Goal: Task Accomplishment & Management: Manage account settings

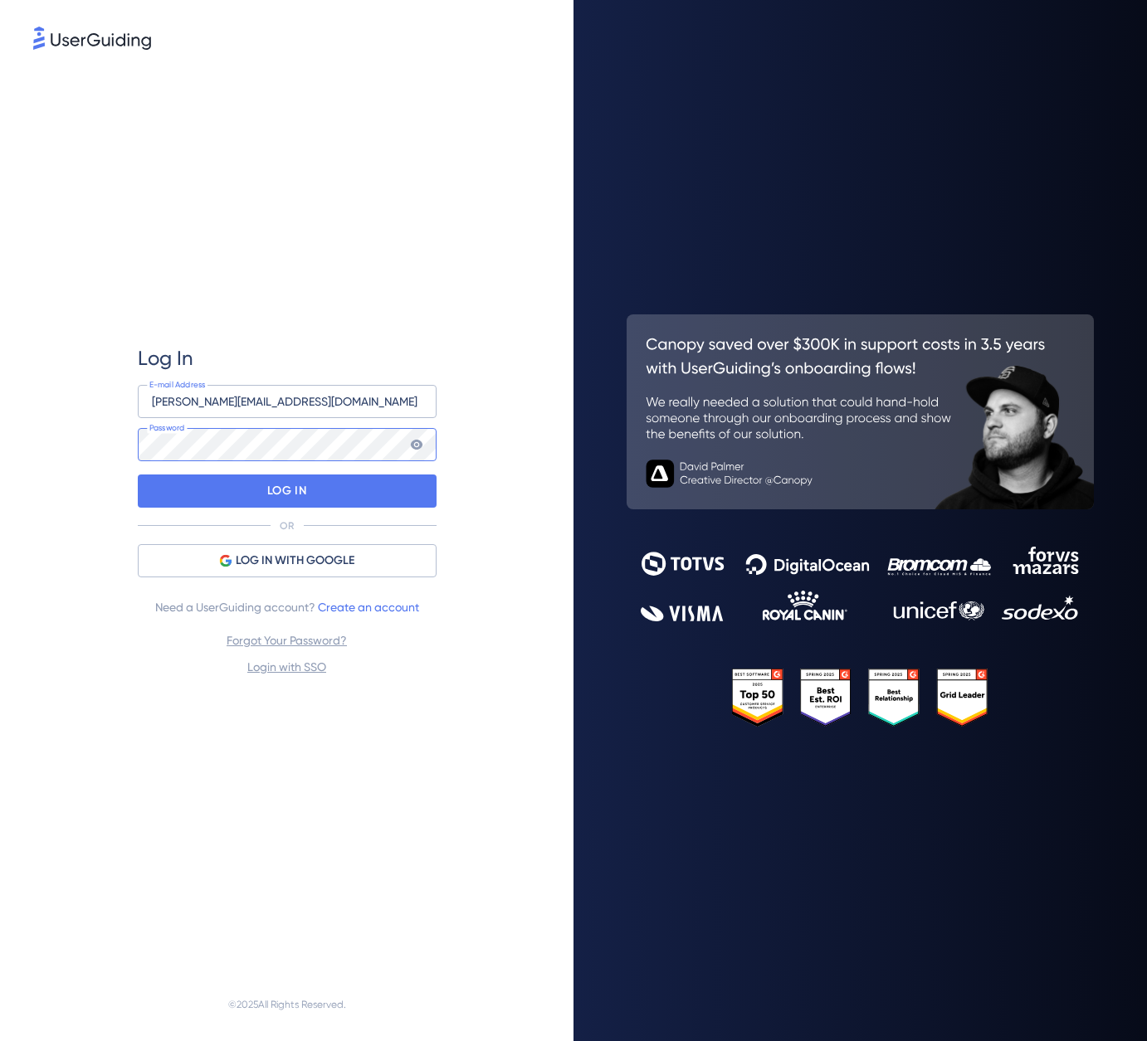
click at [138, 478] on div at bounding box center [138, 478] width 0 height 0
click at [292, 490] on p "LOG IN" at bounding box center [286, 491] width 39 height 27
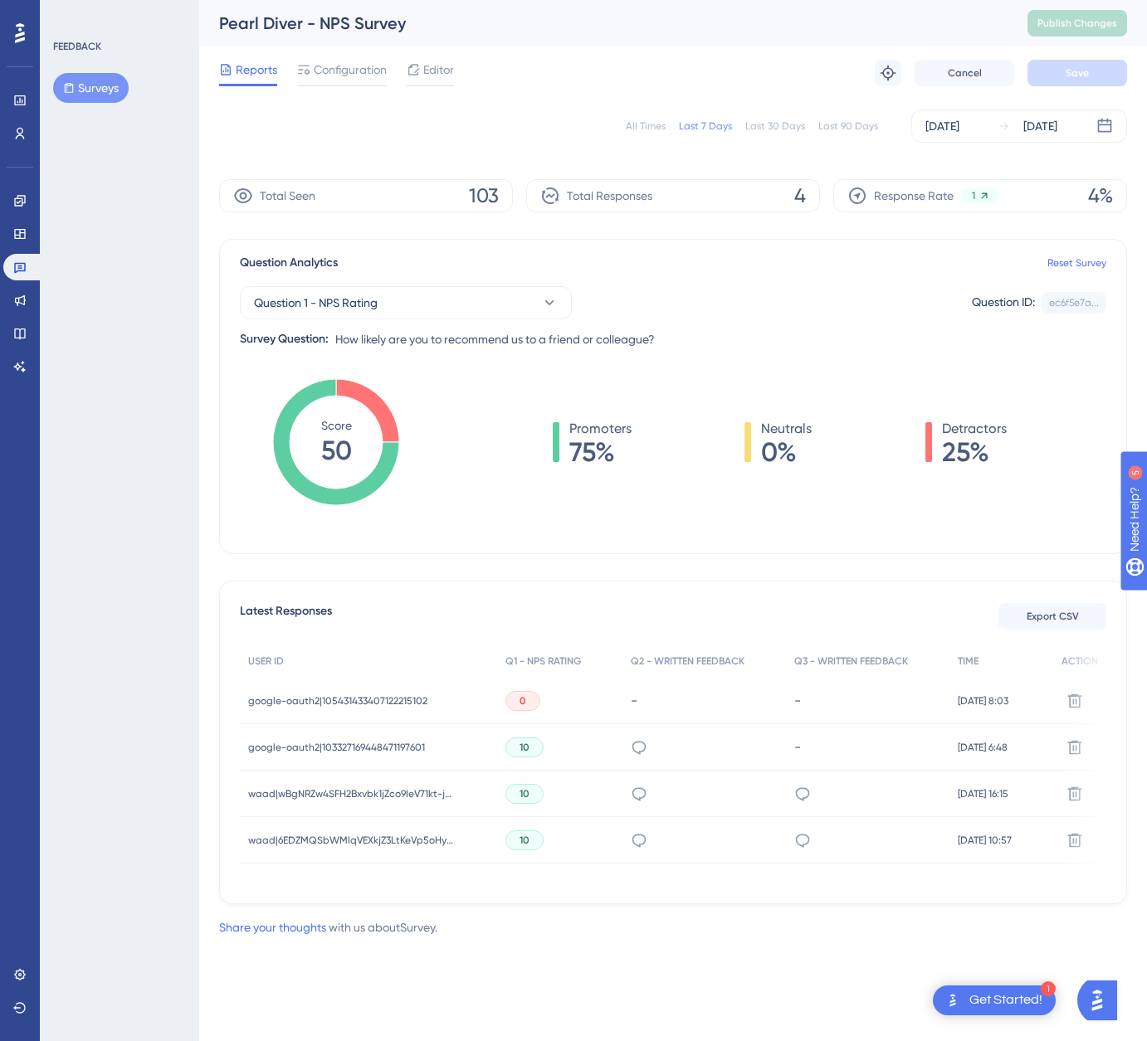
click at [519, 695] on span "0" at bounding box center [522, 701] width 7 height 13
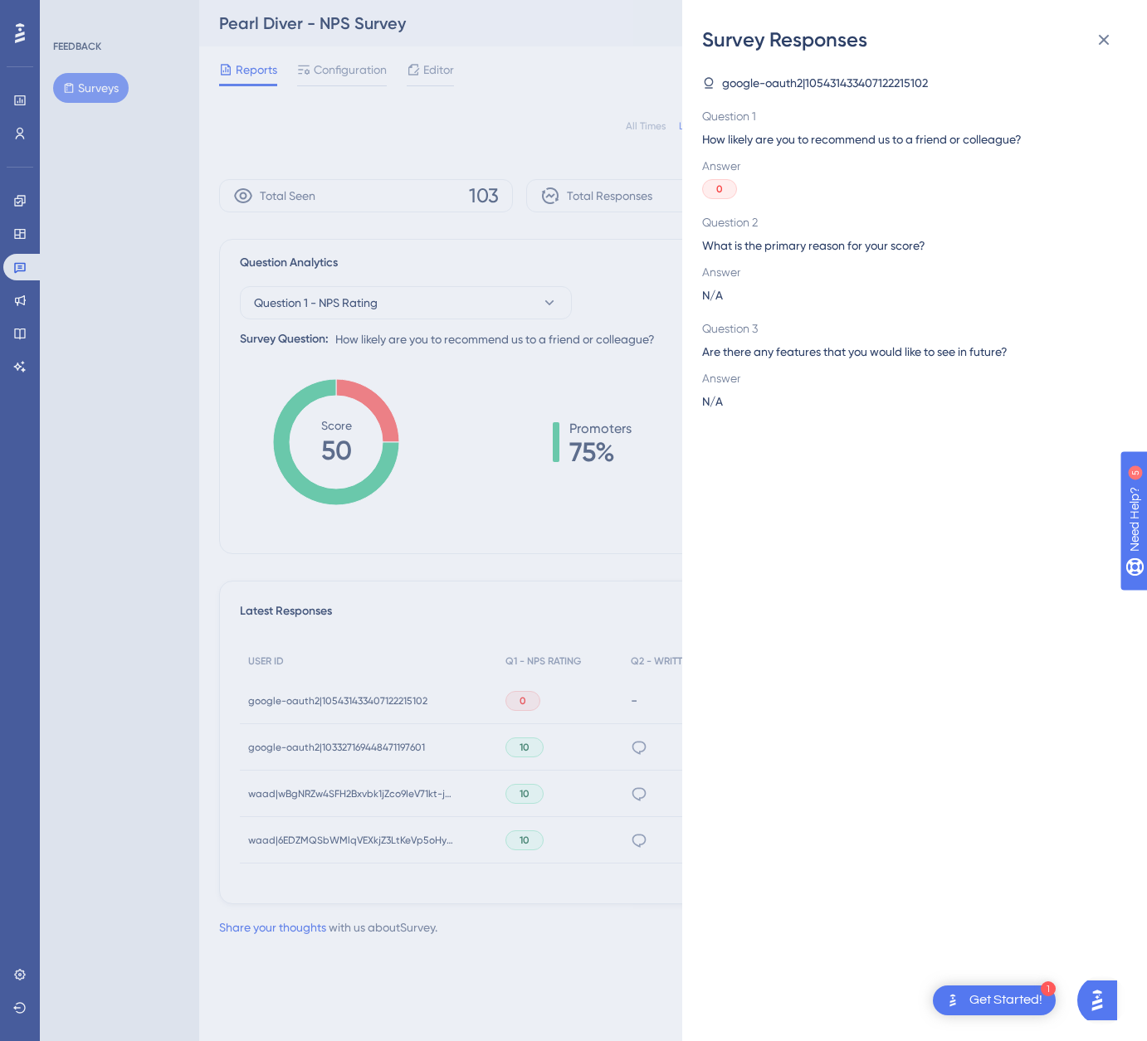
click at [511, 576] on div "Survey Responses google-oauth2|105431433407122215102 Question 1 How likely are …" at bounding box center [573, 520] width 1147 height 1041
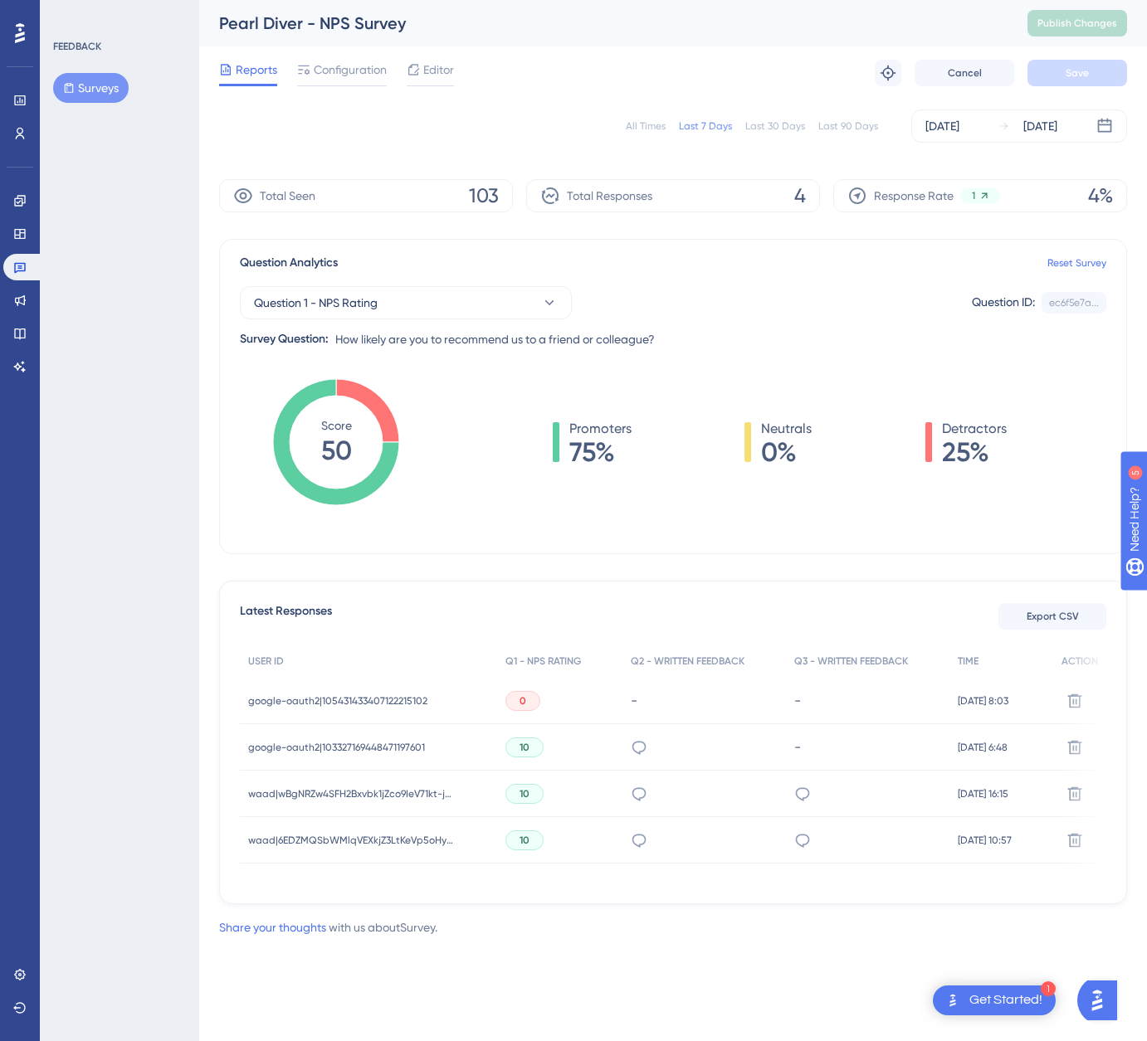
click at [397, 700] on span "google-oauth2|105431433407122215102" at bounding box center [337, 701] width 179 height 13
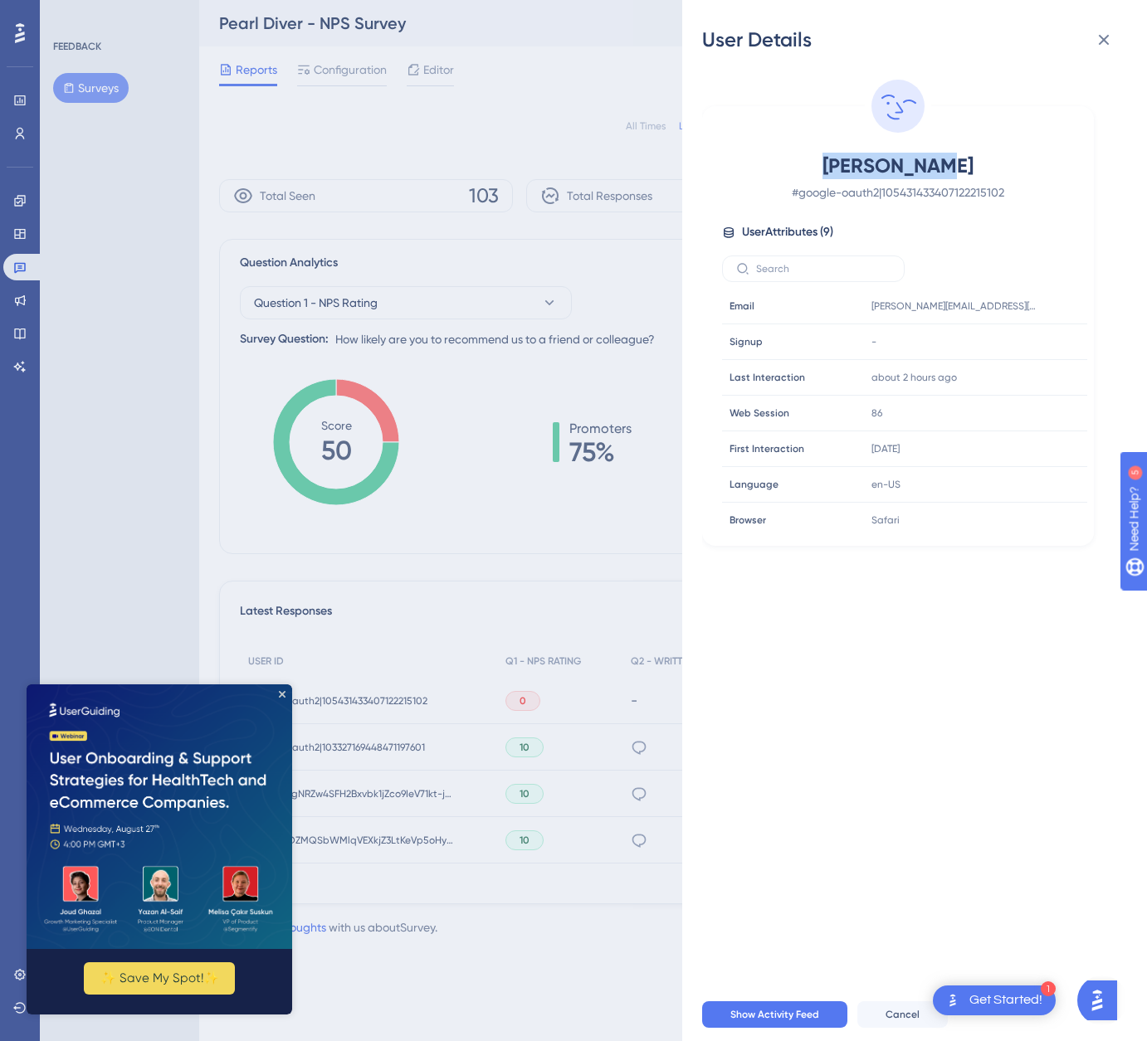
drag, startPoint x: 925, startPoint y: 167, endPoint x: 836, endPoint y: 167, distance: 89.6
click at [836, 167] on span "[PERSON_NAME]" at bounding box center [898, 166] width 292 height 27
copy span "[PERSON_NAME]"
click at [378, 457] on div "User Details [PERSON_NAME] # google-oauth2|105431433407122215102 User Attribute…" at bounding box center [573, 520] width 1147 height 1041
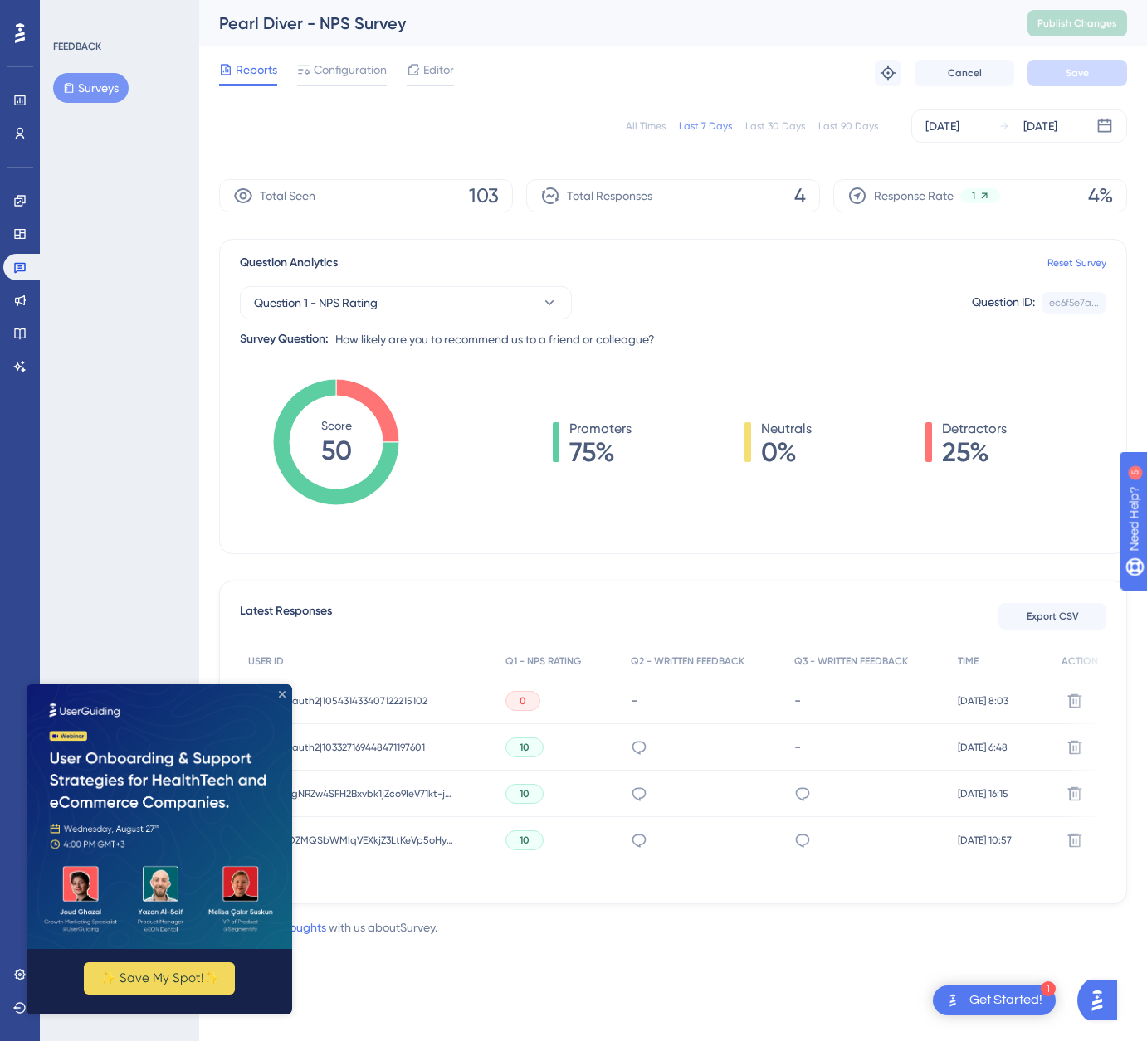
click at [284, 694] on icon "Close Preview" at bounding box center [282, 693] width 7 height 7
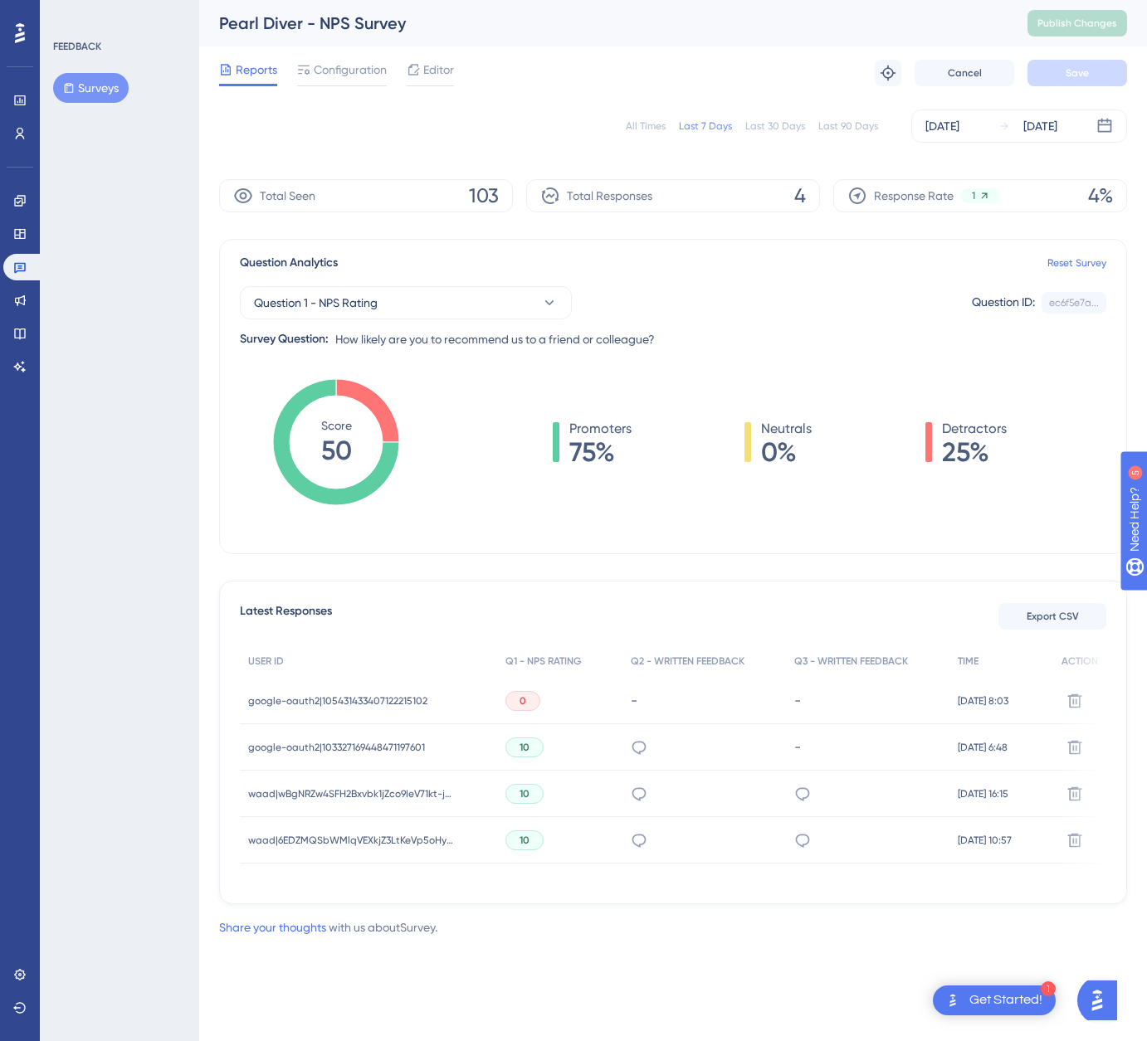
click at [382, 747] on span "google-oauth2|103327169448471197601" at bounding box center [336, 747] width 177 height 13
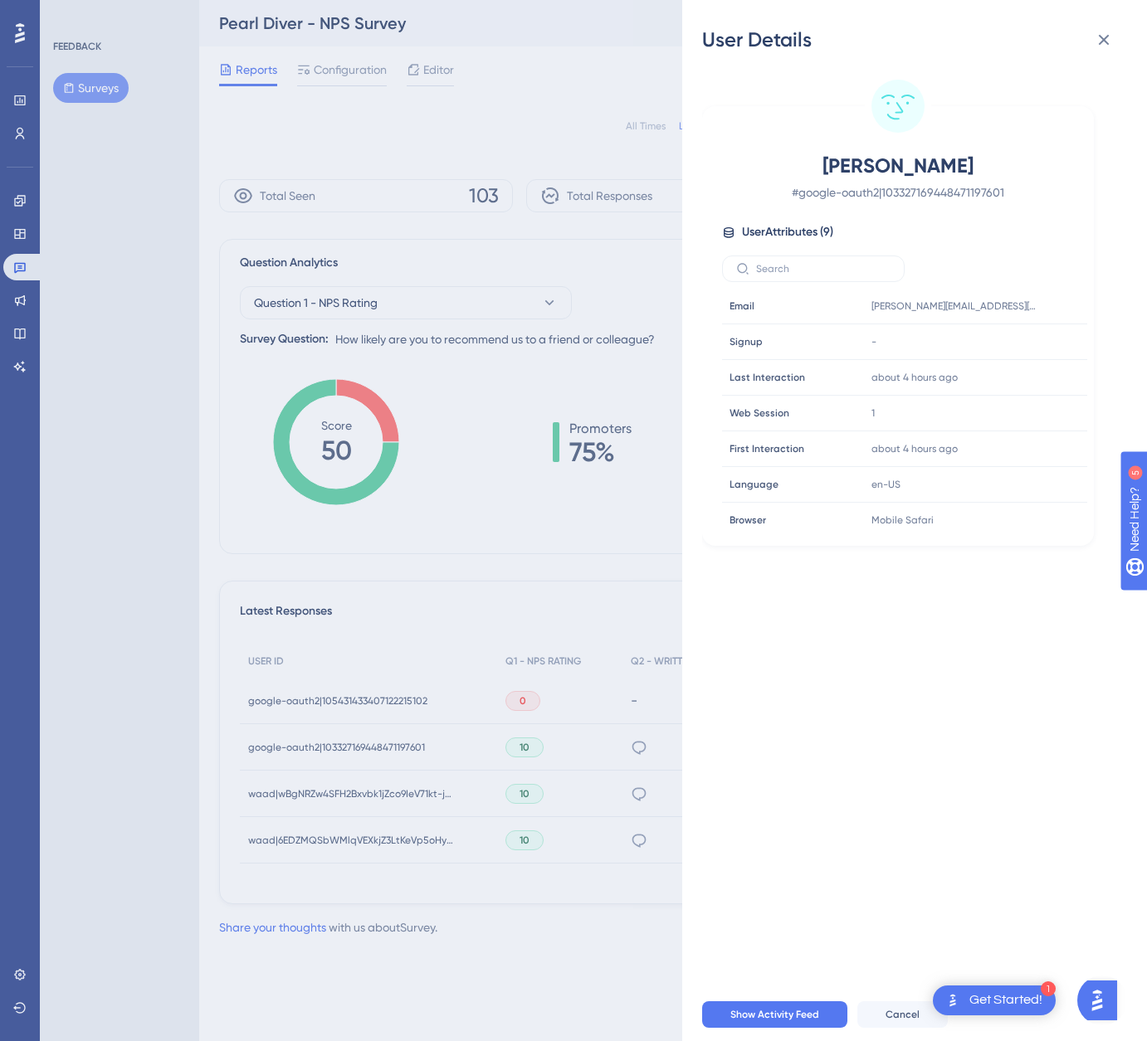
click at [600, 754] on div "User Details [PERSON_NAME] # google-oauth2|103327169448471197601 User Attribute…" at bounding box center [573, 520] width 1147 height 1041
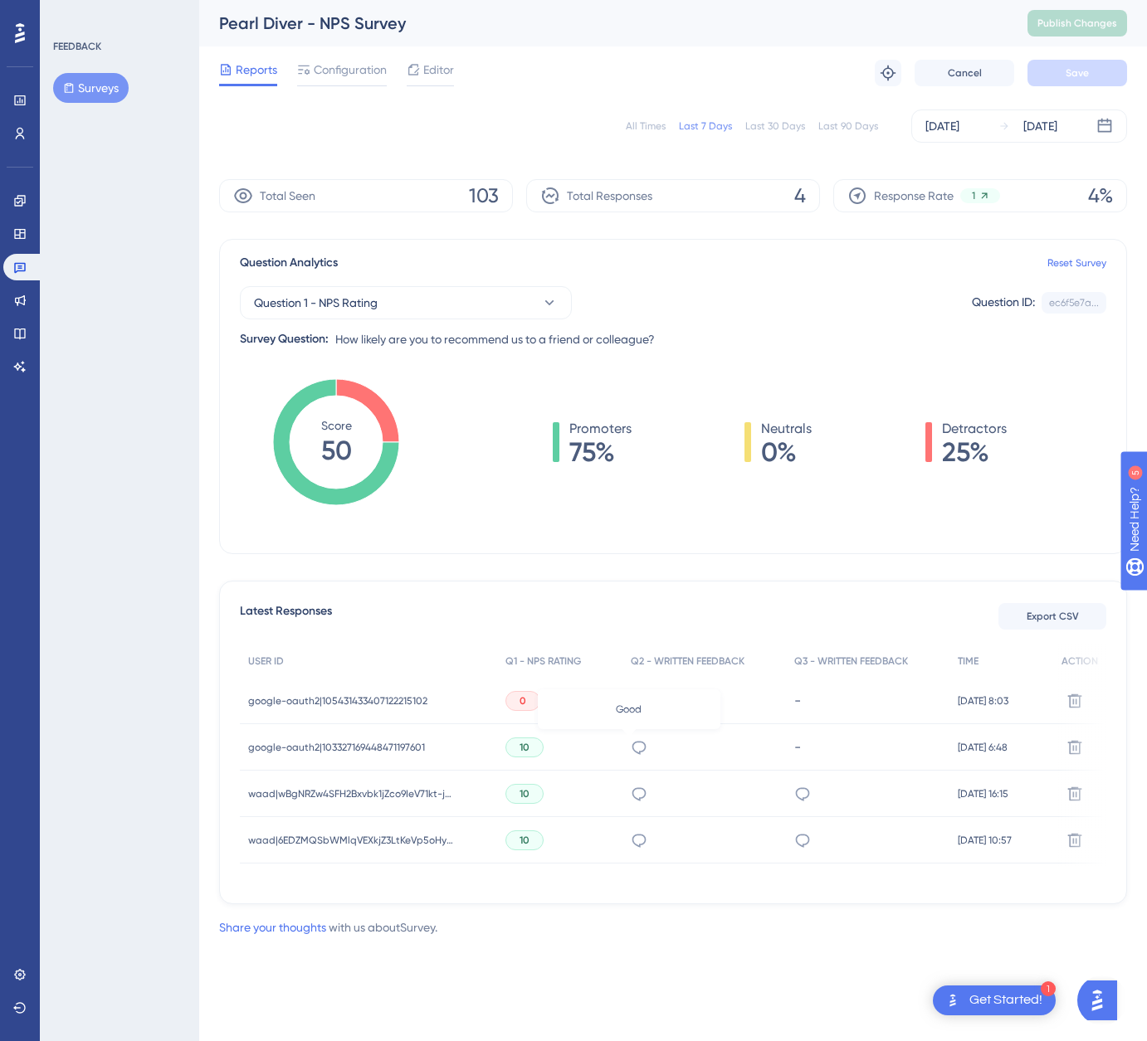
click at [632, 749] on icon at bounding box center [639, 747] width 17 height 17
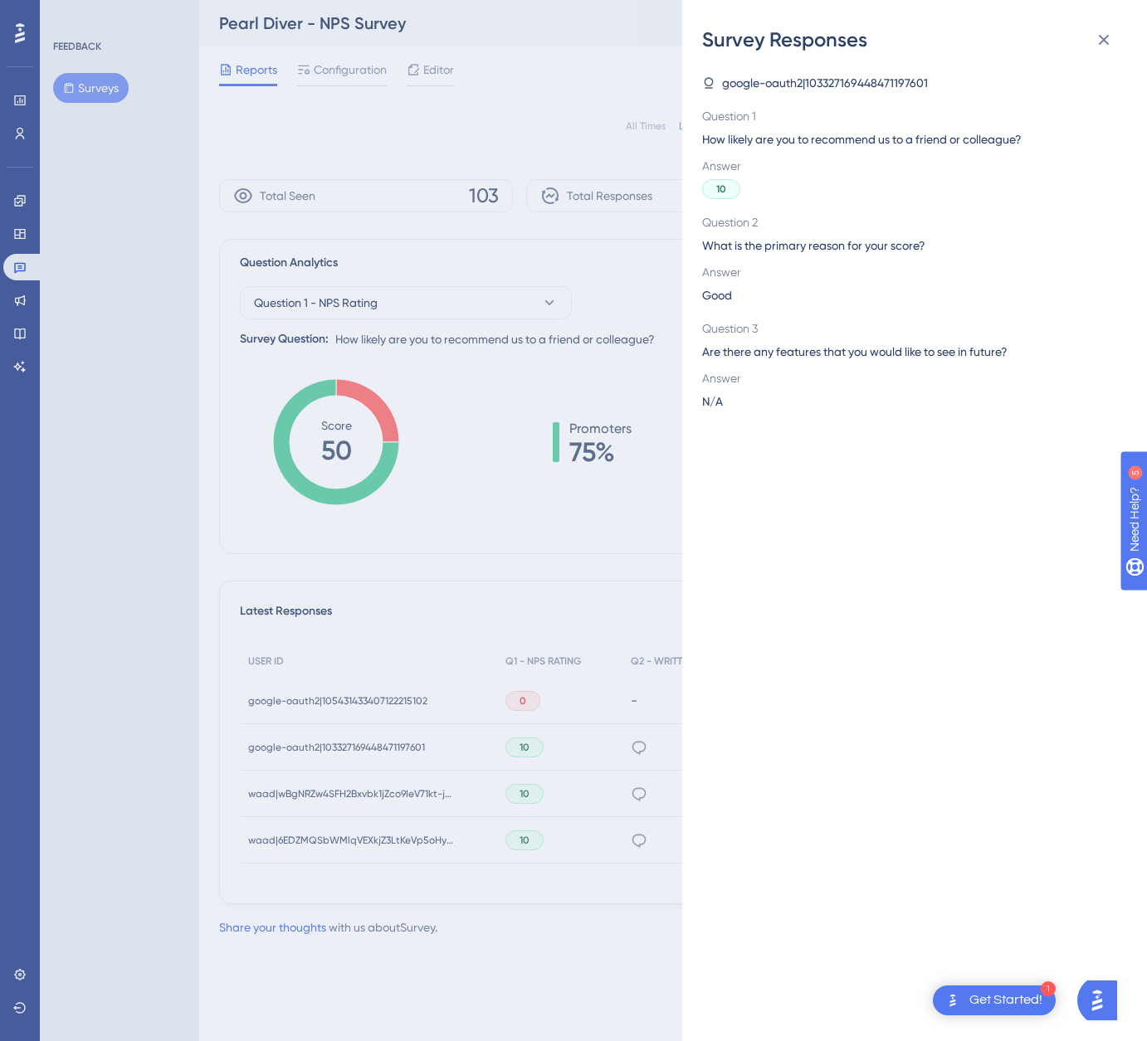
click at [602, 609] on div "Survey Responses google-oauth2|103327169448471197601 Question 1 How likely are …" at bounding box center [573, 520] width 1147 height 1041
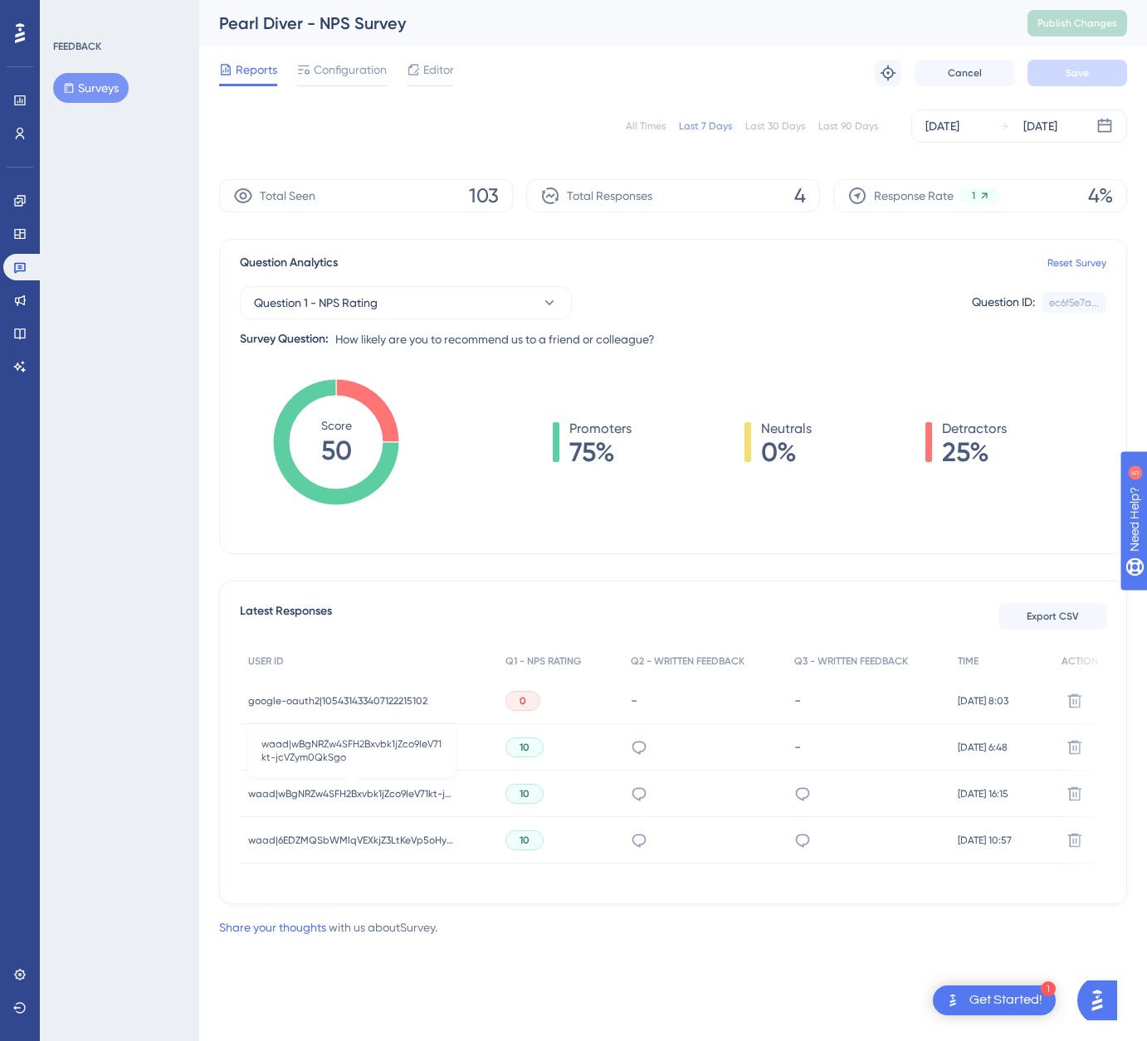
click at [405, 788] on span "waad|wBgNRZw4SFH2Bxvbk1jZco9IeV71kt-jcVZym0QkSgo" at bounding box center [351, 794] width 207 height 13
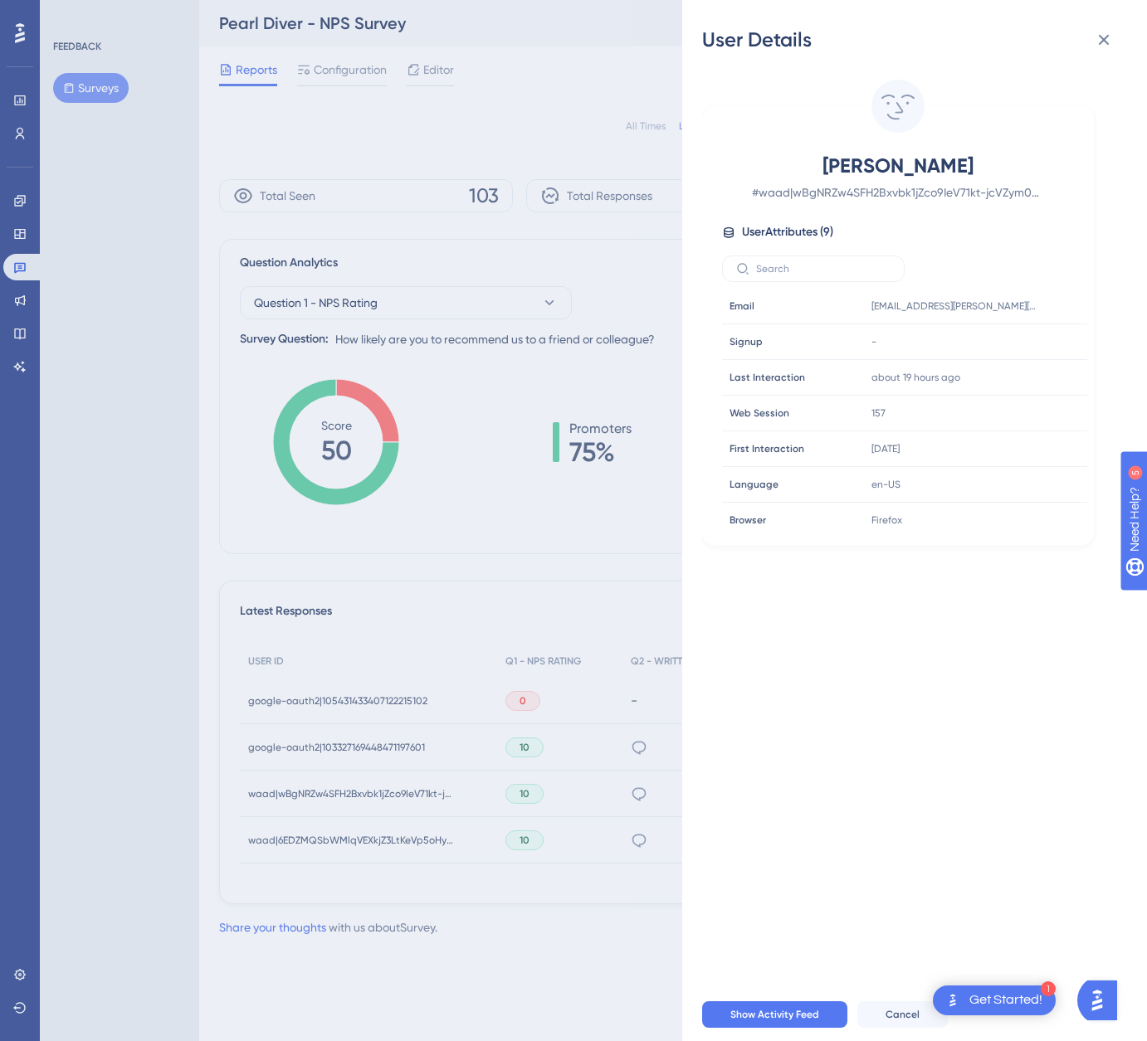
click at [405, 788] on div "User Details [PERSON_NAME] # [PERSON_NAME]|wBgNRZw4SFH2Bxvbk1jZco9IeV71kt-jcVZy…" at bounding box center [573, 520] width 1147 height 1041
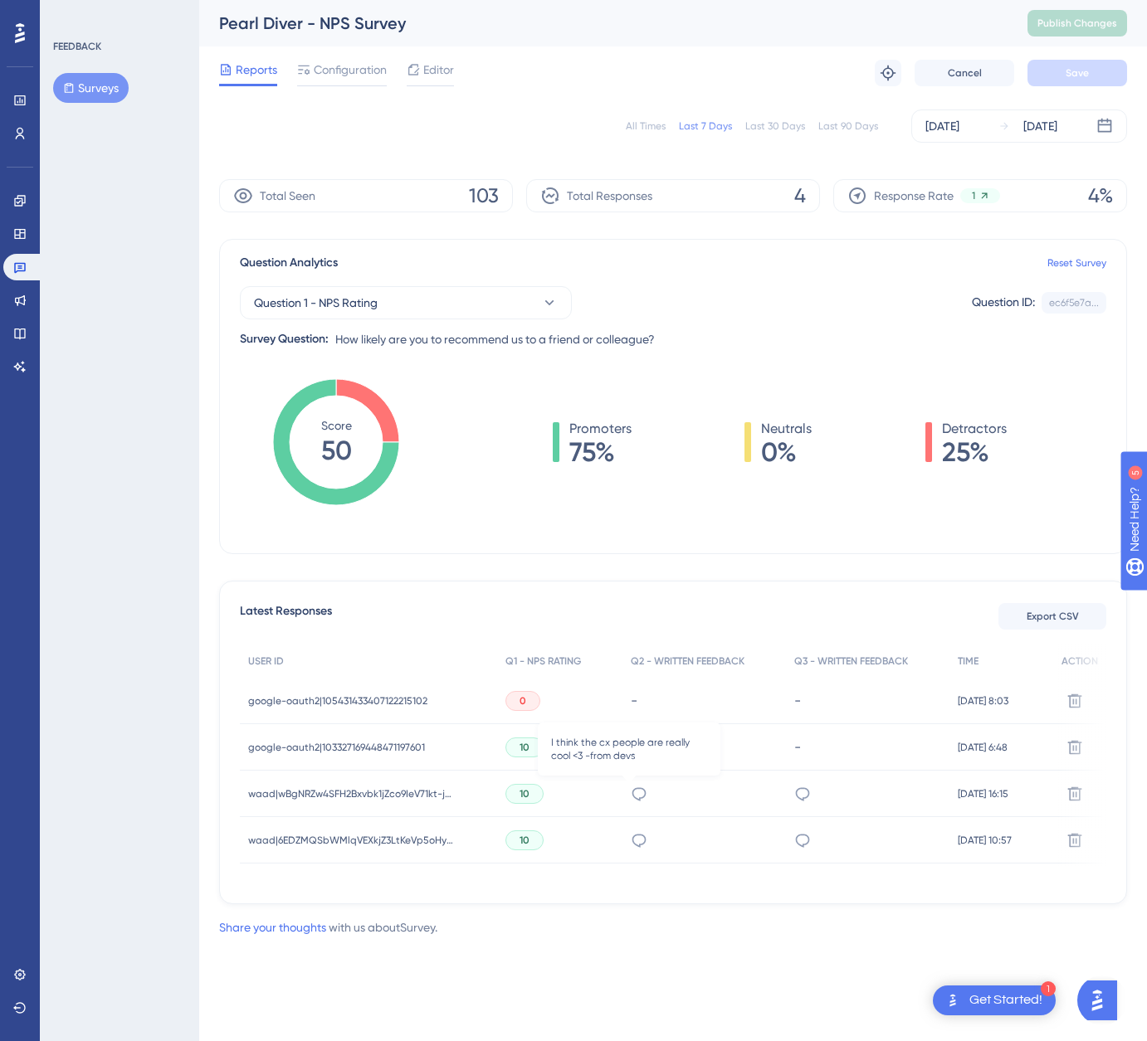
click at [634, 796] on icon at bounding box center [639, 794] width 14 height 13
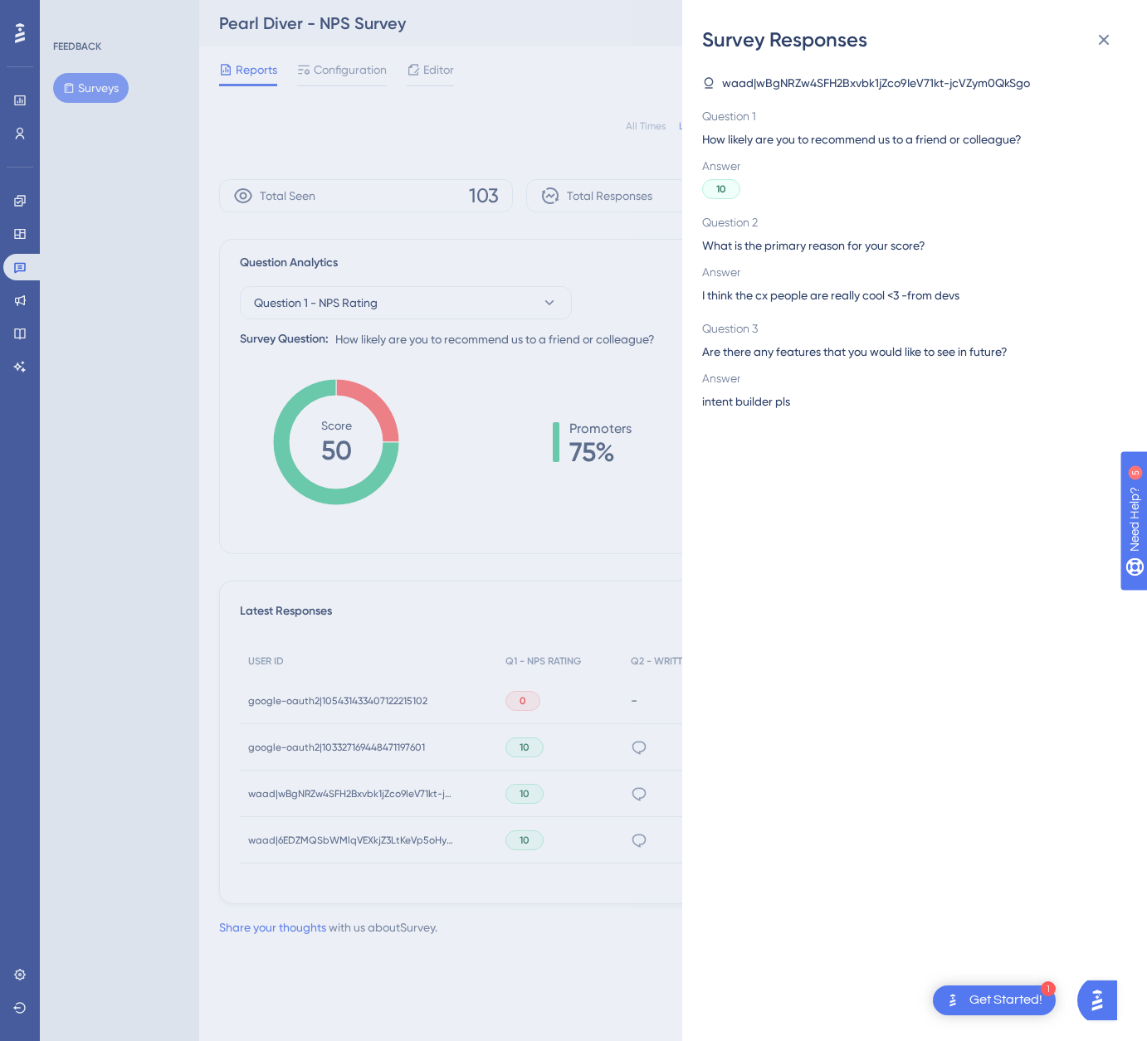
click at [598, 793] on div "Survey Responses waad|wBgNRZw4SFH2Bxvbk1jZco9IeV71kt-jcVZym0QkSgo Question 1 Ho…" at bounding box center [573, 520] width 1147 height 1041
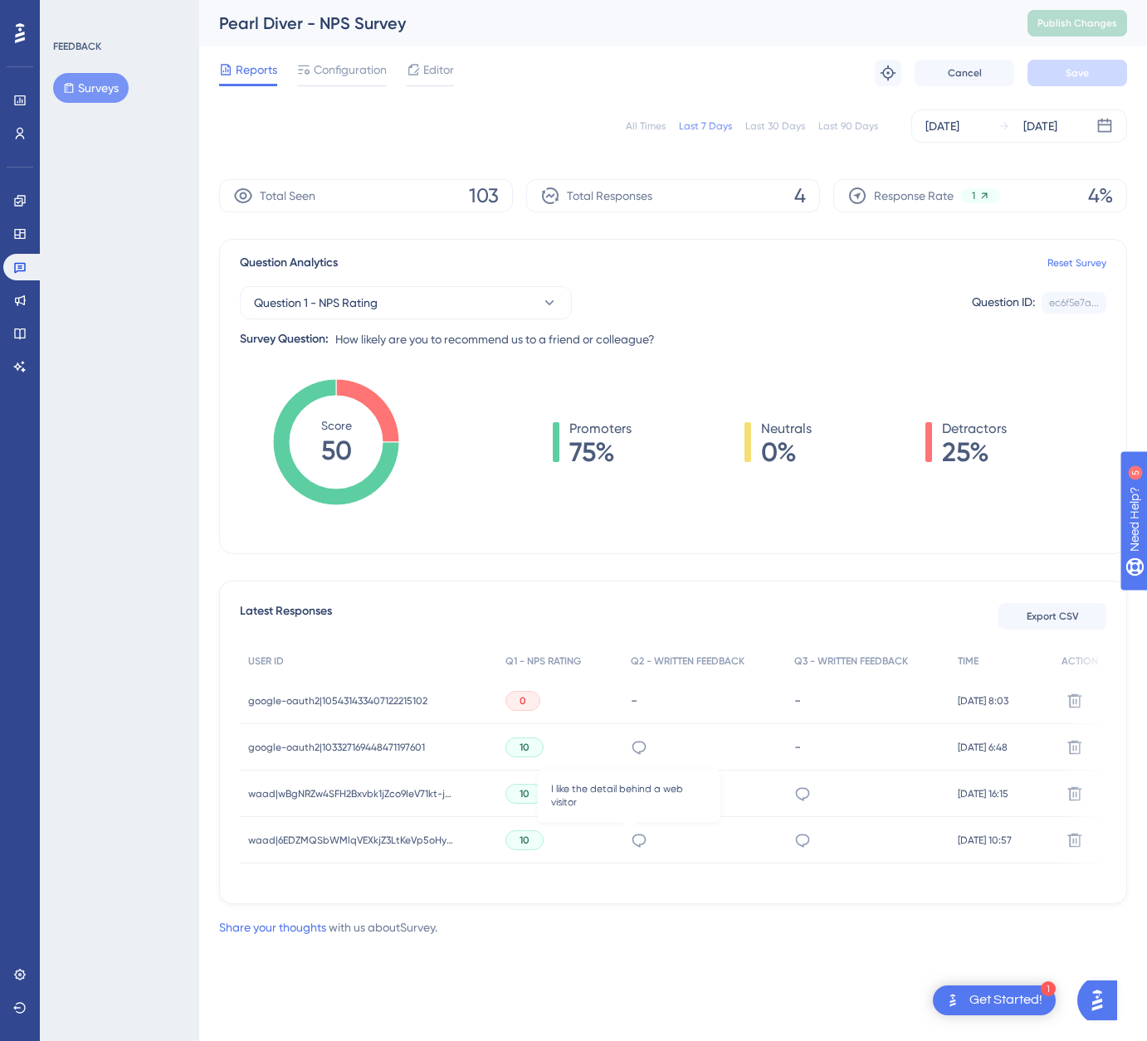
click at [635, 839] on icon at bounding box center [639, 840] width 14 height 13
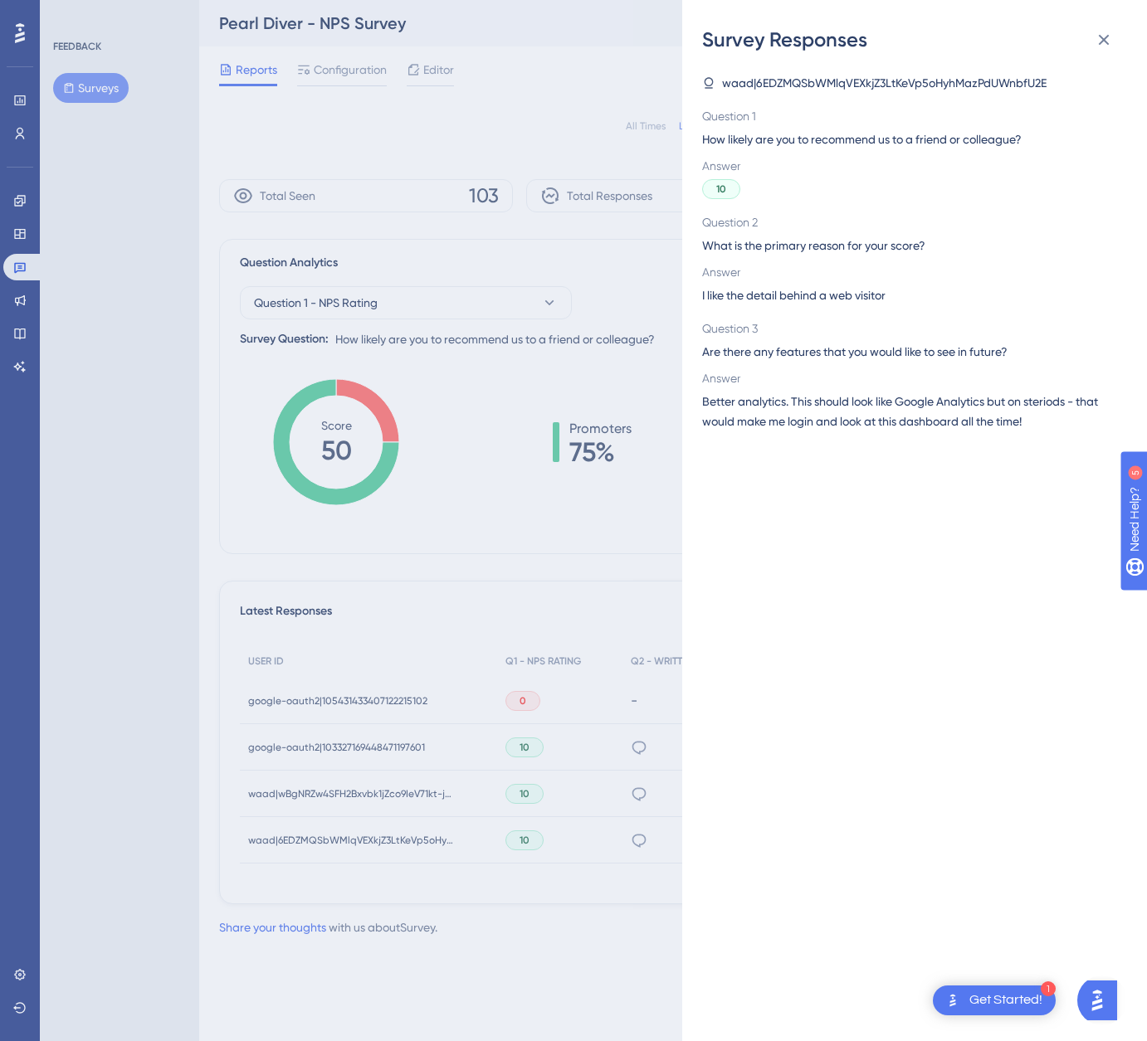
click at [612, 841] on div "Survey Responses waad|6EDZMQSbWMlqVEXkjZ3LtKeVp5oHyhMazPdUWnbfU2E Question 1 Ho…" at bounding box center [573, 520] width 1147 height 1041
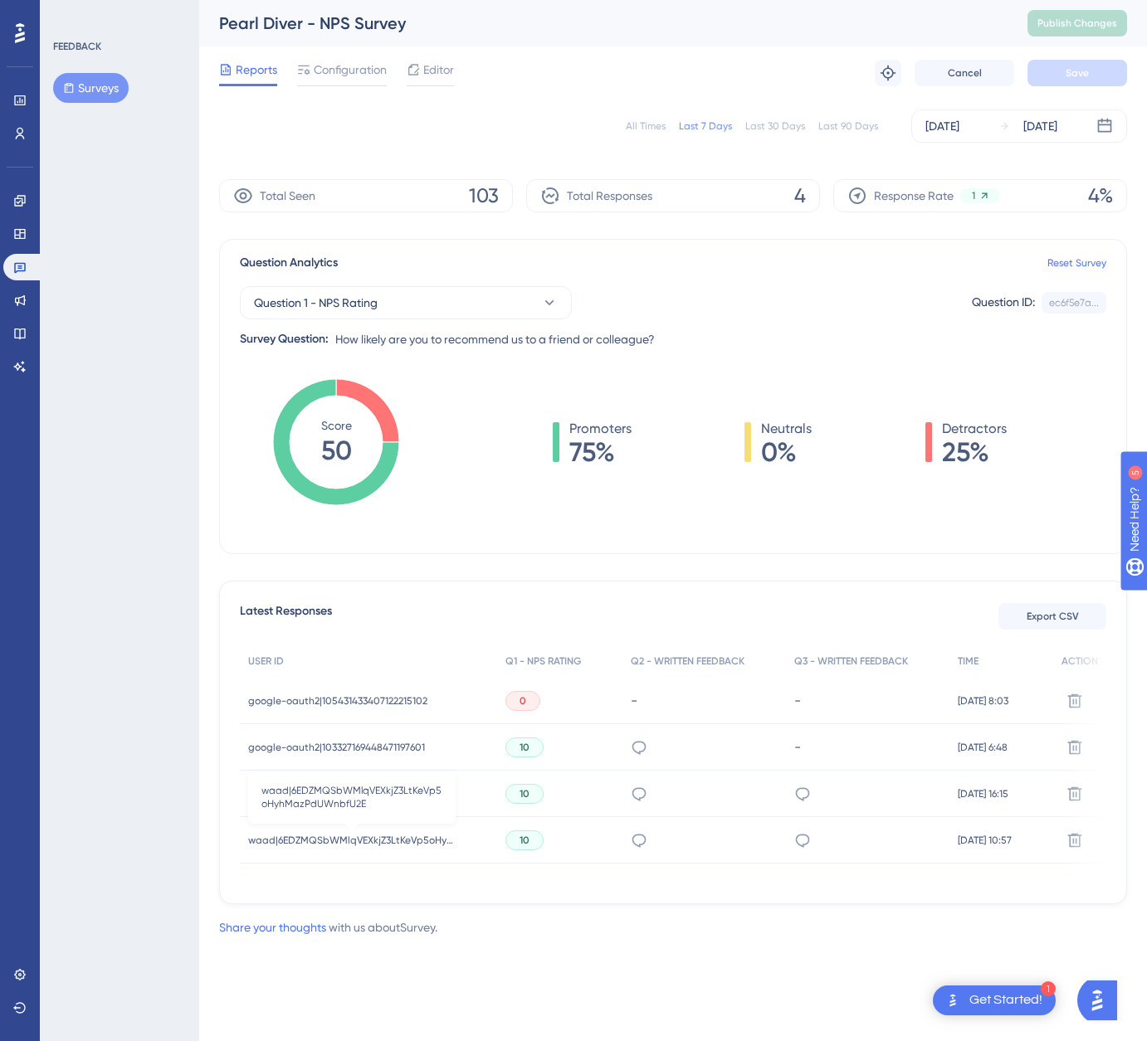
click at [355, 841] on span "waad|6EDZMQSbWMlqVEXkjZ3LtKeVp5oHyhMazPdUWnbfU2E" at bounding box center [351, 840] width 207 height 13
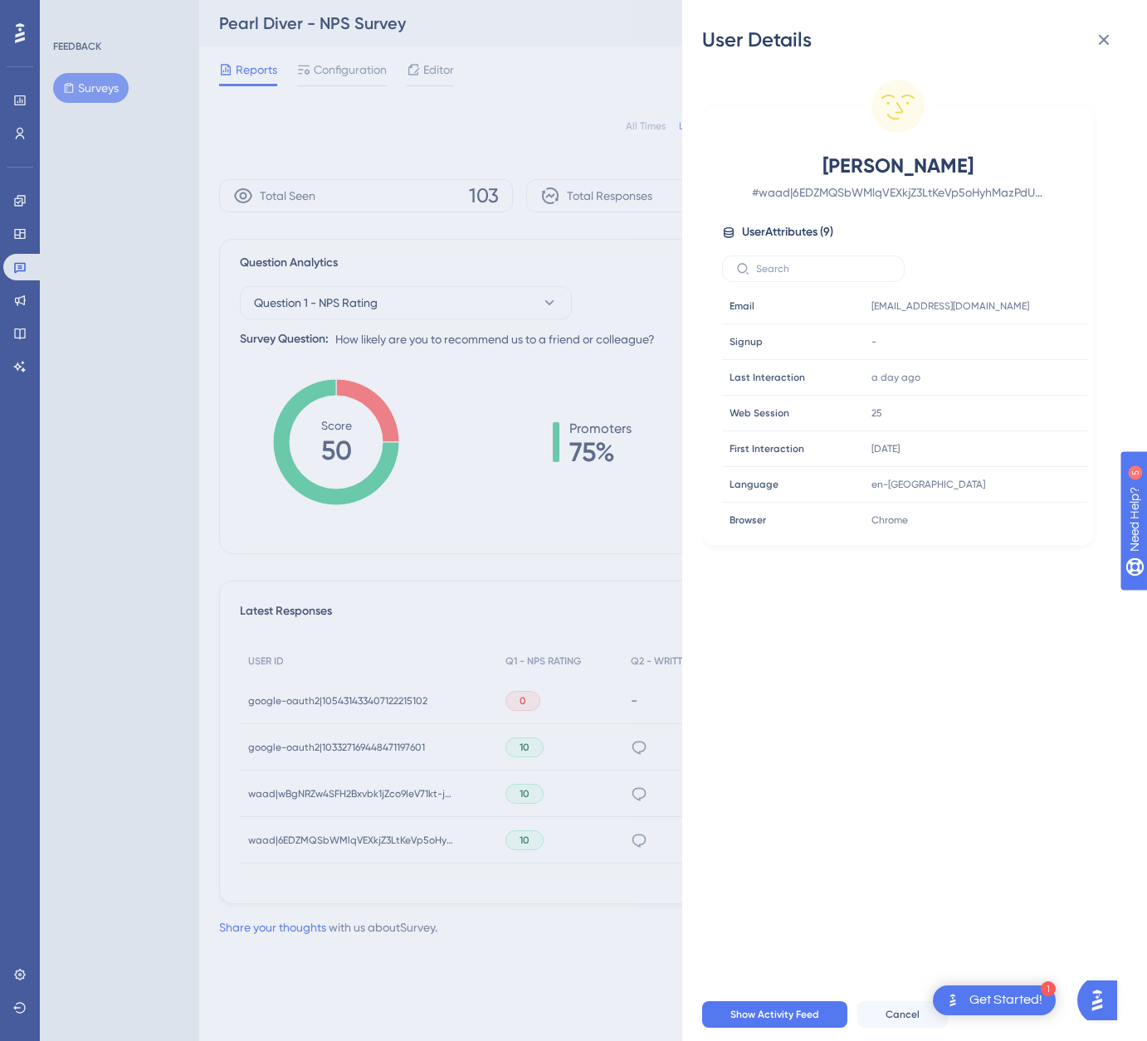
click at [355, 841] on div "User Details [PERSON_NAME] # [PERSON_NAME]|6EDZMQSbWMlqVEXkjZ3LtKeVp5oHyhMazPdU…" at bounding box center [573, 520] width 1147 height 1041
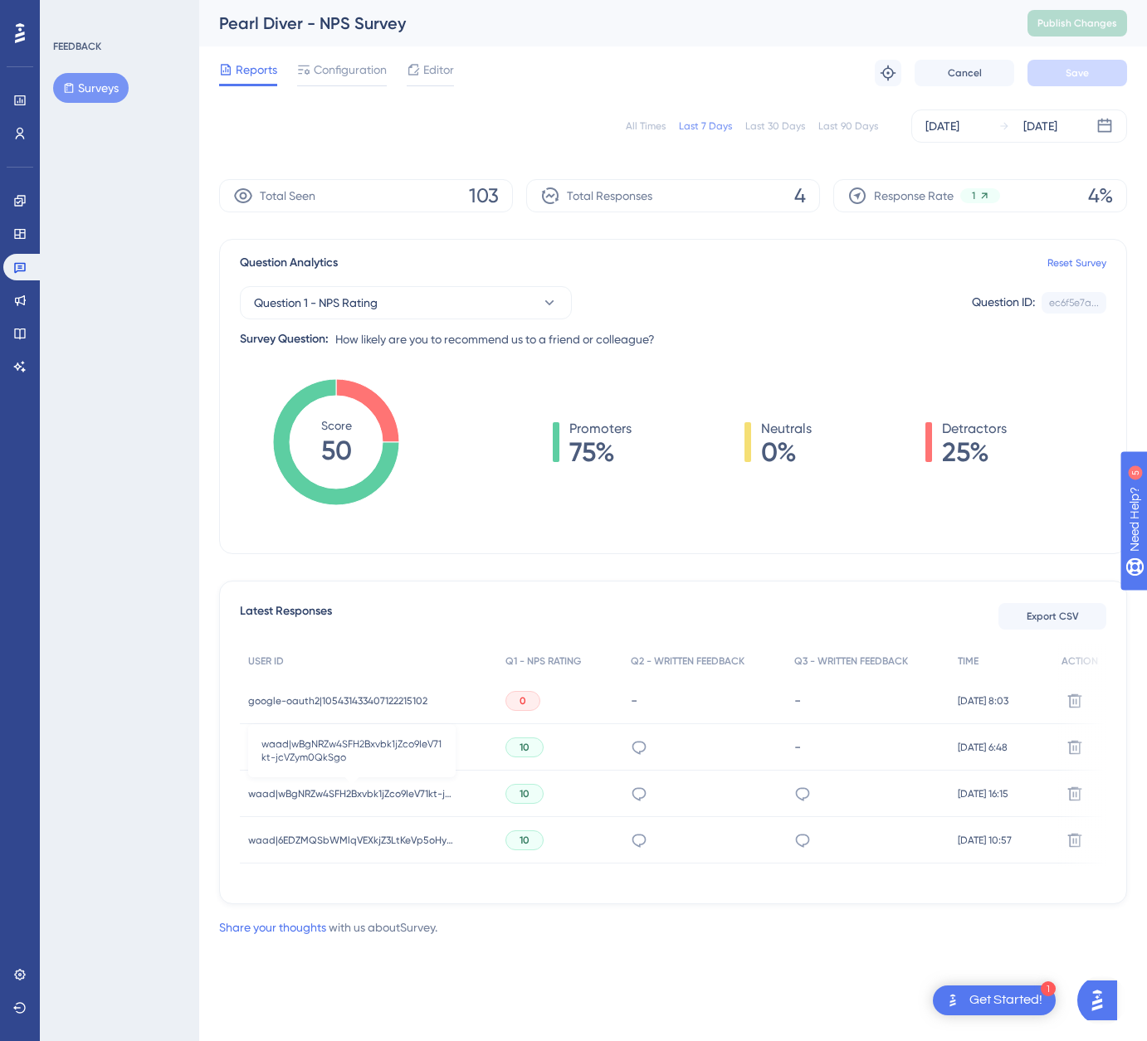
click at [338, 793] on span "waad|wBgNRZw4SFH2Bxvbk1jZco9IeV71kt-jcVZym0QkSgo" at bounding box center [351, 794] width 207 height 13
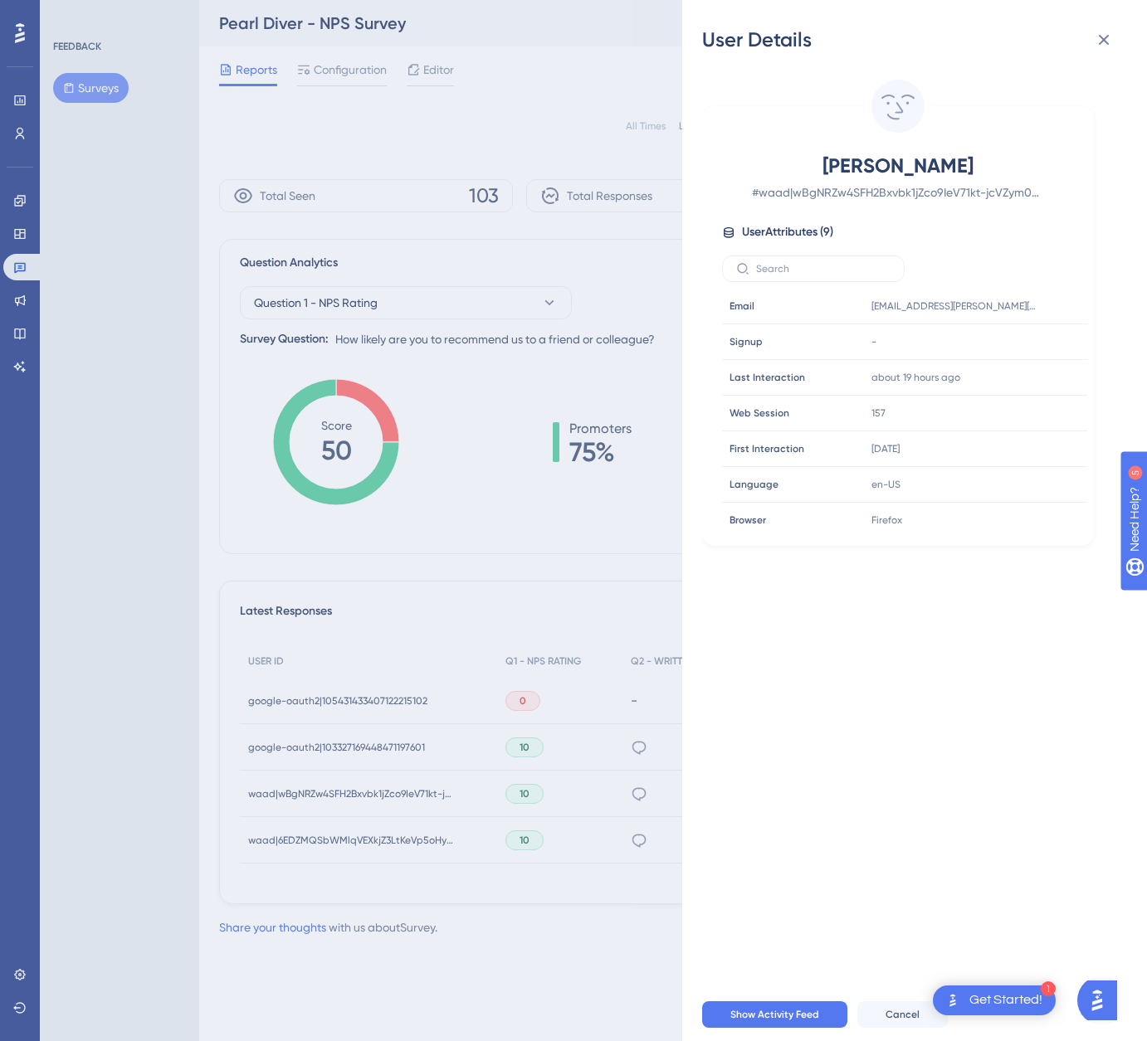
click at [338, 831] on div "User Details [PERSON_NAME] # [PERSON_NAME]|wBgNRZw4SFH2Bxvbk1jZco9IeV71kt-jcVZy…" at bounding box center [573, 520] width 1147 height 1041
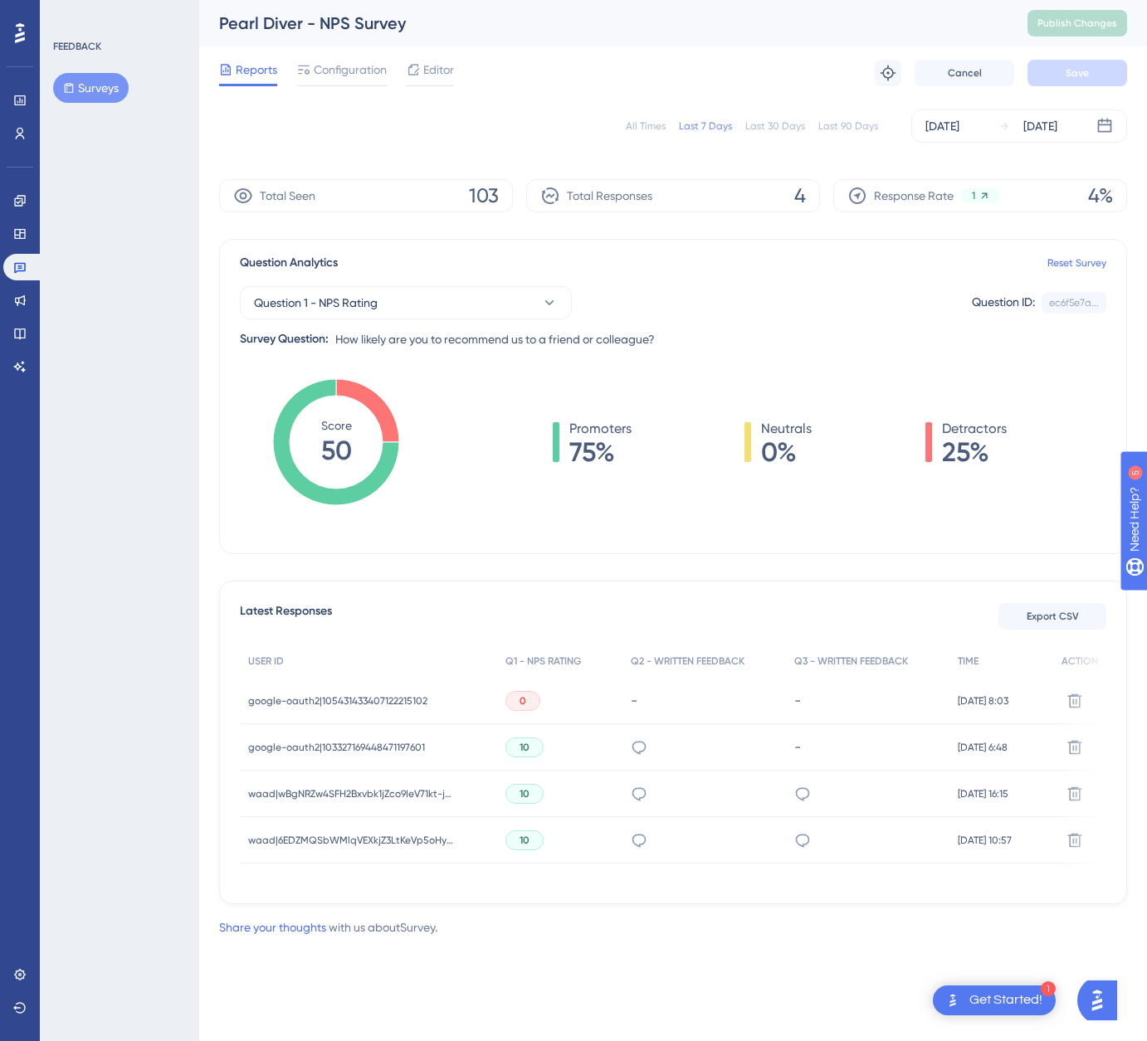
click at [339, 846] on span "waad|6EDZMQSbWMlqVEXkjZ3LtKeVp5oHyhMazPdUWnbfU2E" at bounding box center [351, 840] width 207 height 13
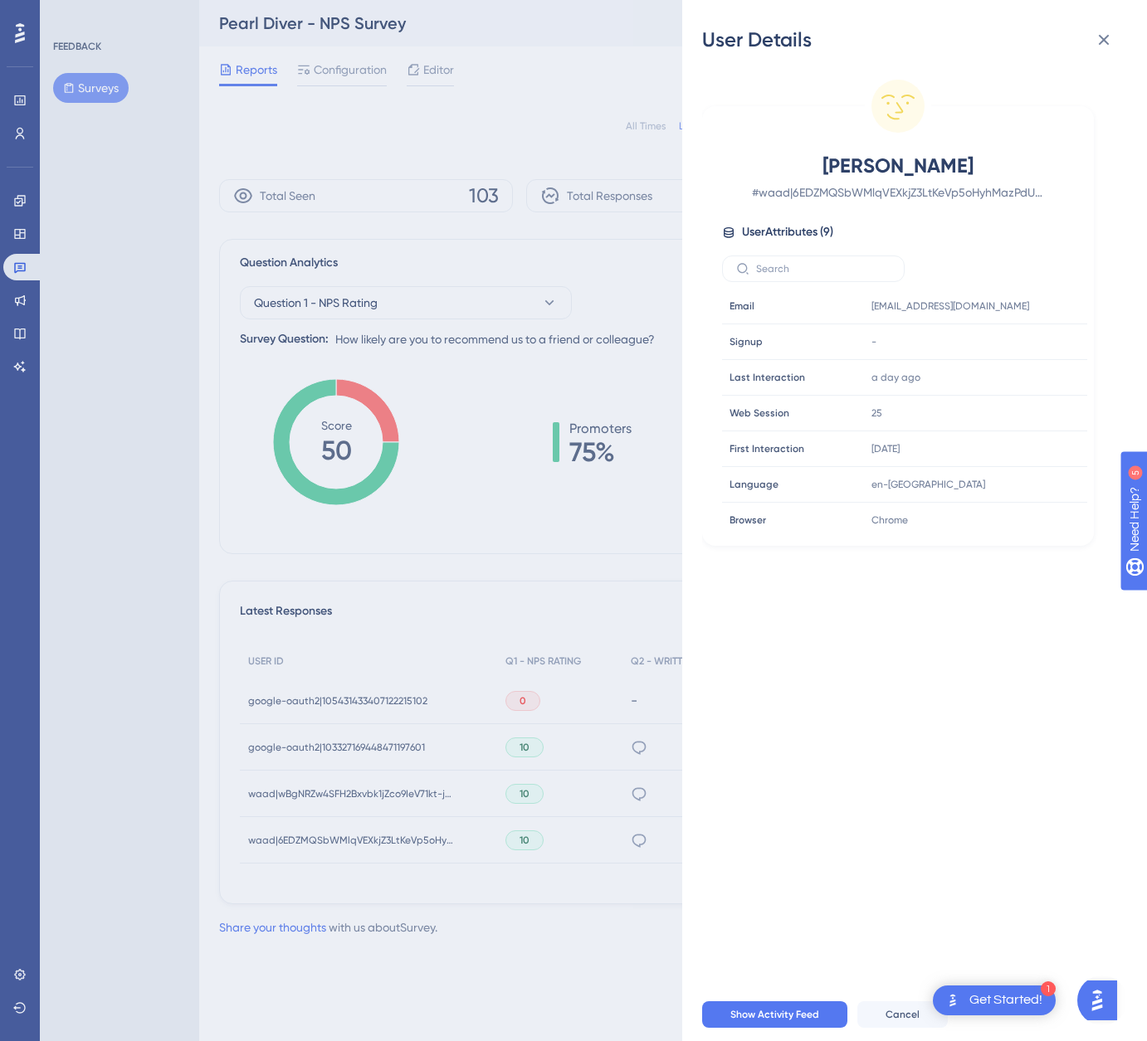
click at [393, 861] on div "User Details [PERSON_NAME] # [PERSON_NAME]|6EDZMQSbWMlqVEXkjZ3LtKeVp5oHyhMazPdU…" at bounding box center [573, 520] width 1147 height 1041
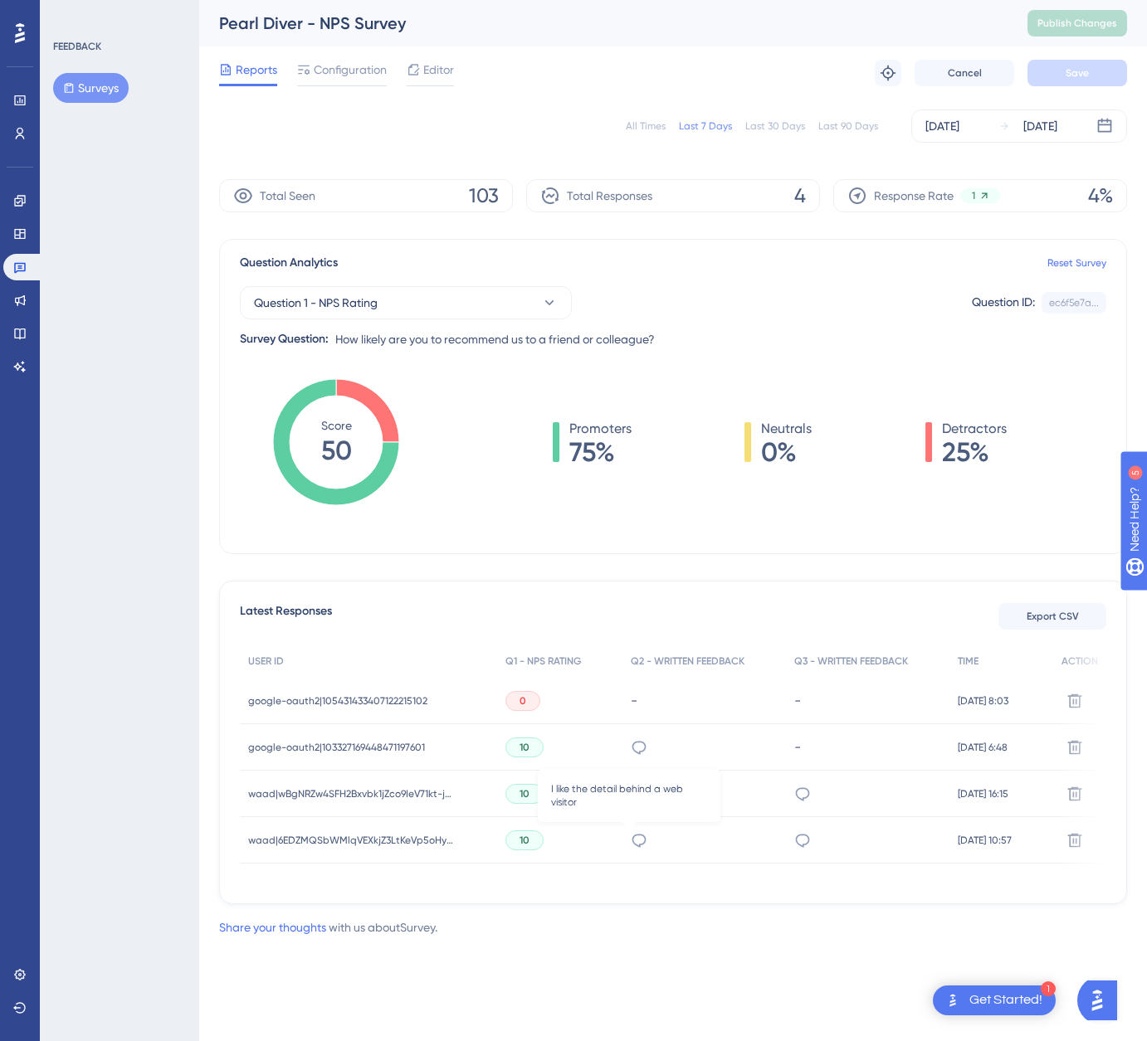
click at [631, 843] on icon at bounding box center [639, 840] width 17 height 17
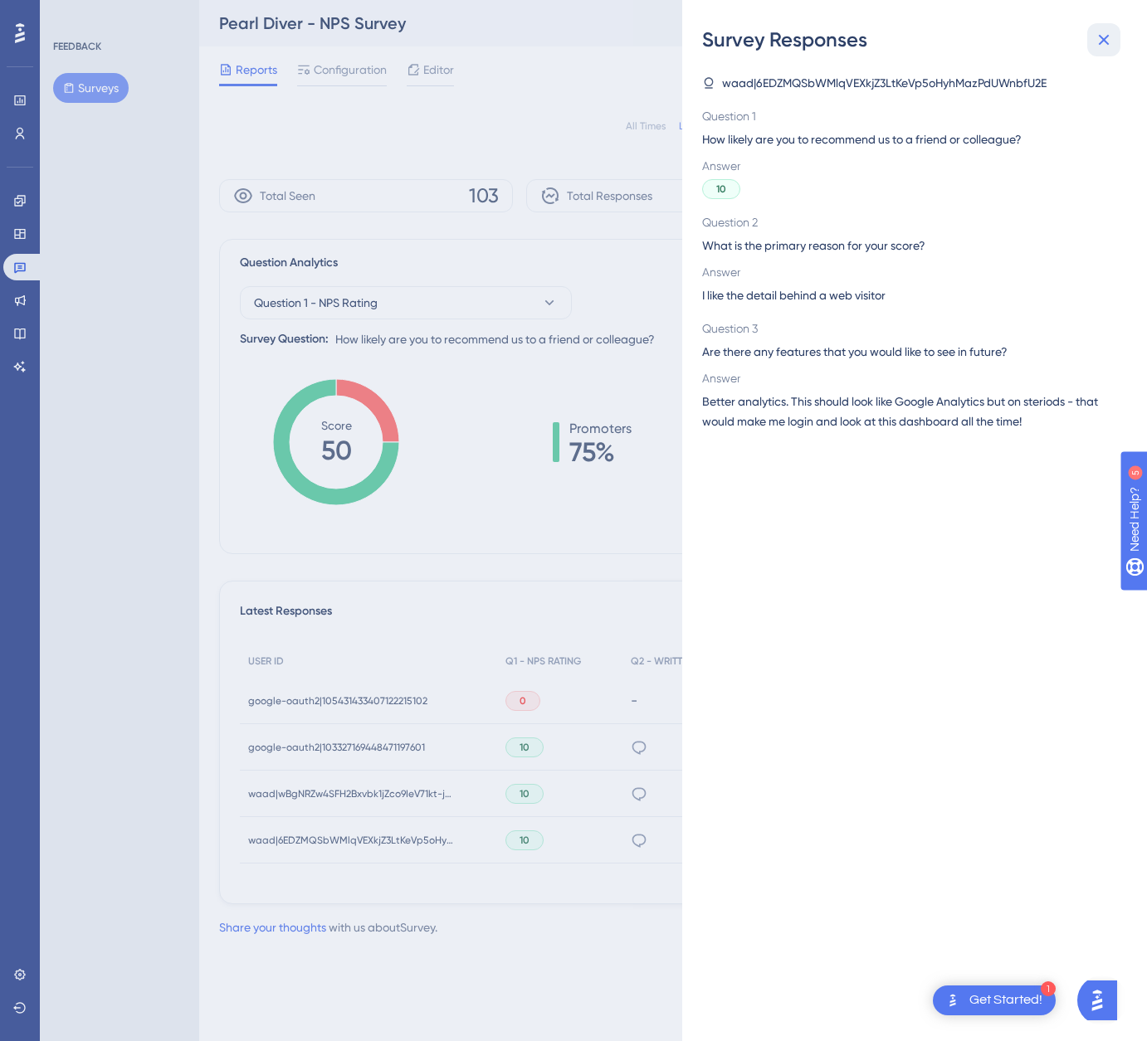
click at [1107, 37] on icon at bounding box center [1104, 40] width 11 height 11
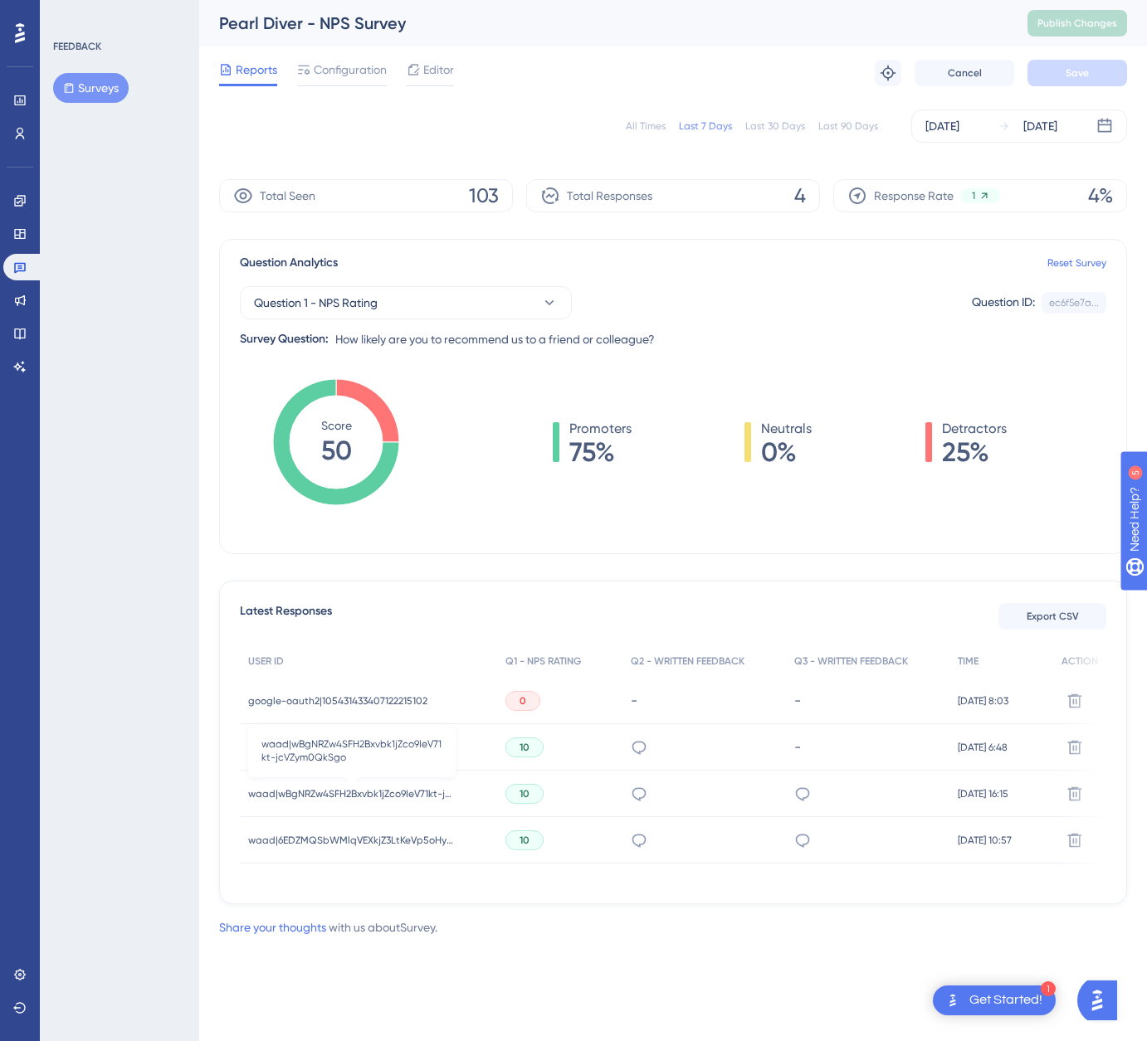
click at [434, 795] on span "waad|wBgNRZw4SFH2Bxvbk1jZco9IeV71kt-jcVZym0QkSgo" at bounding box center [351, 794] width 207 height 13
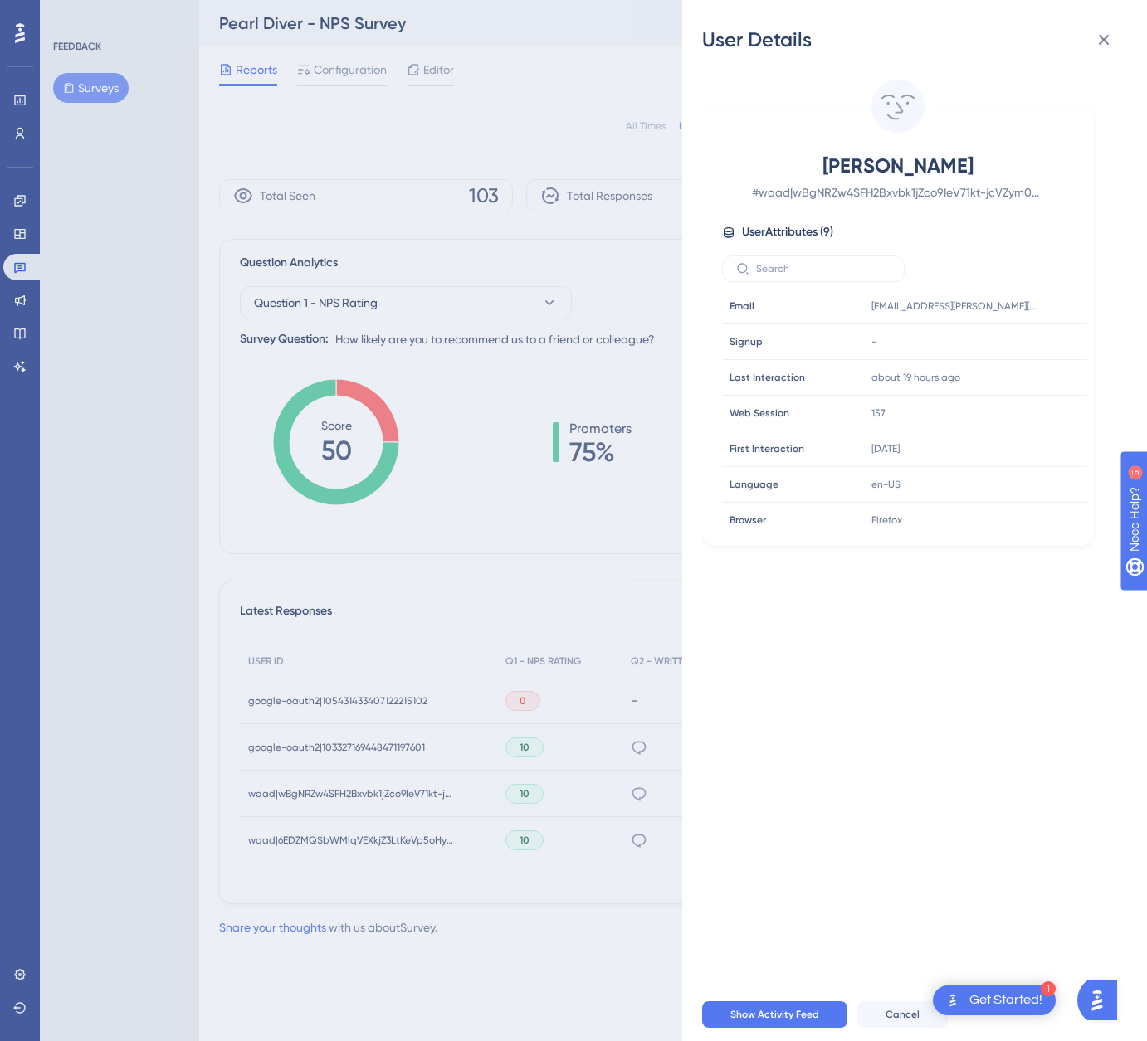
click at [433, 795] on div "User Details [PERSON_NAME] # [PERSON_NAME]|wBgNRZw4SFH2Bxvbk1jZco9IeV71kt-jcVZy…" at bounding box center [573, 520] width 1147 height 1041
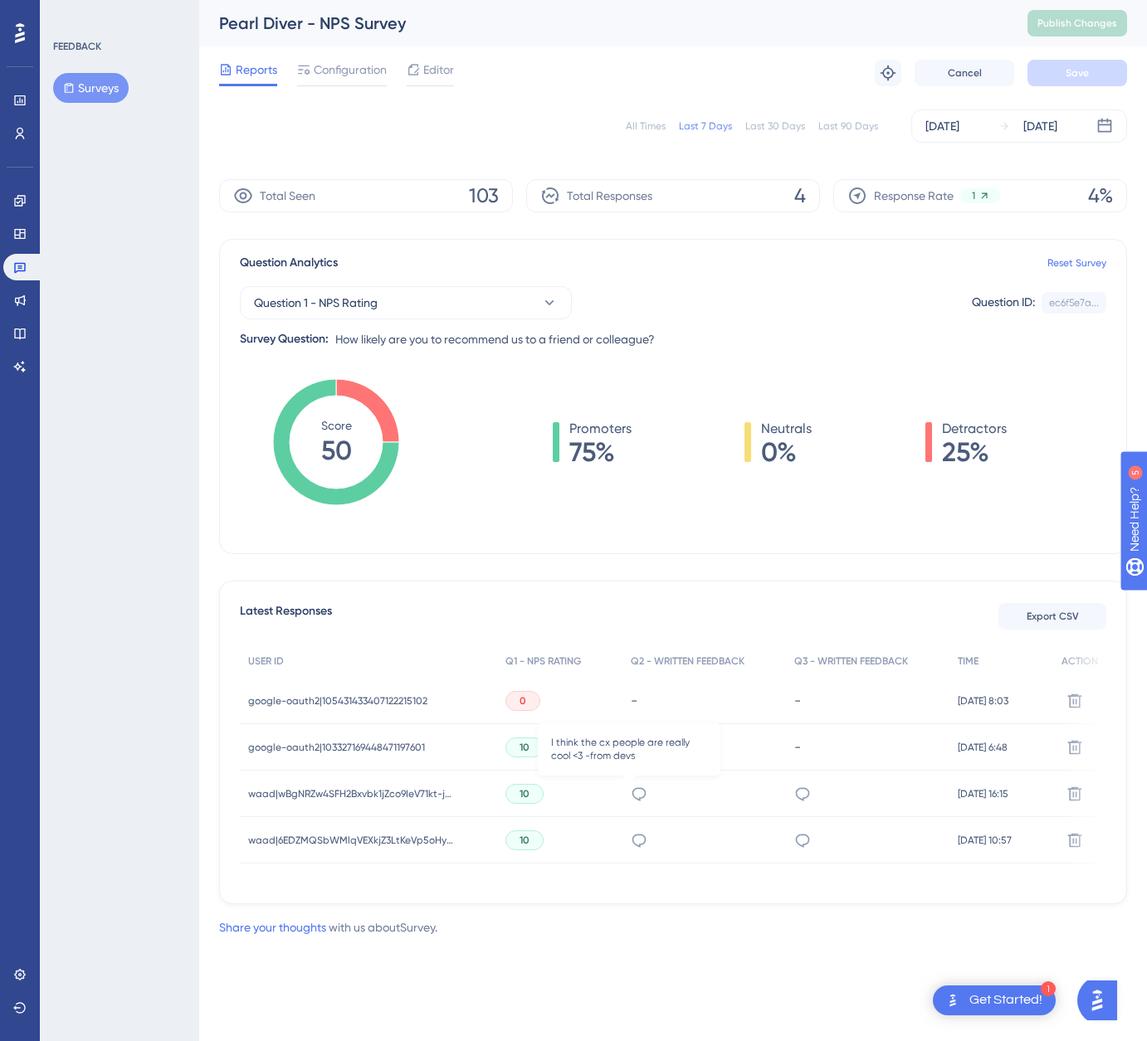
click at [631, 797] on icon at bounding box center [639, 794] width 17 height 17
click at [451, 704] on div "google-oauth2|105431433407122215102 google-oauth2|105431433407122215102" at bounding box center [368, 701] width 257 height 46
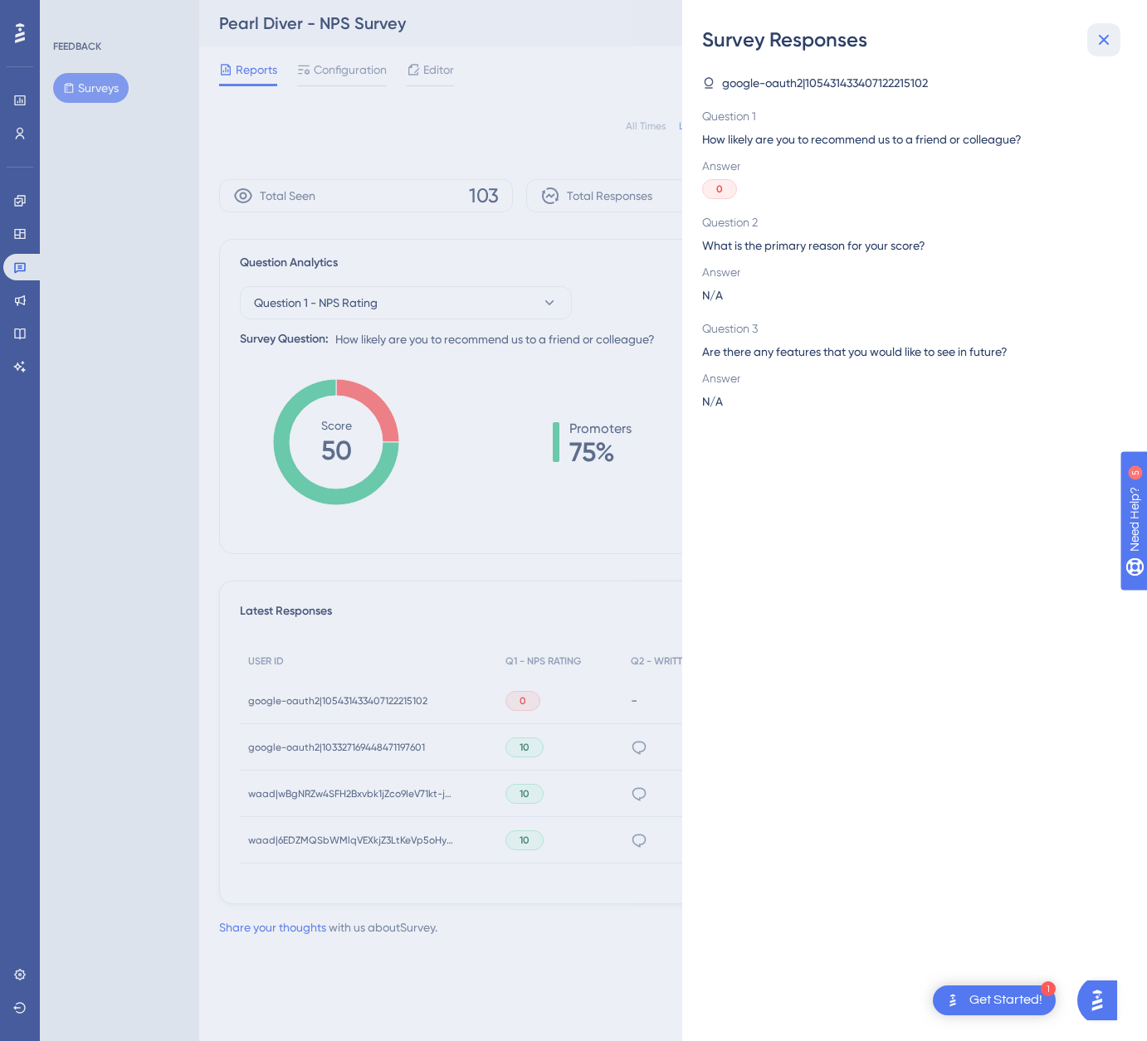
click at [1101, 37] on icon at bounding box center [1104, 40] width 11 height 11
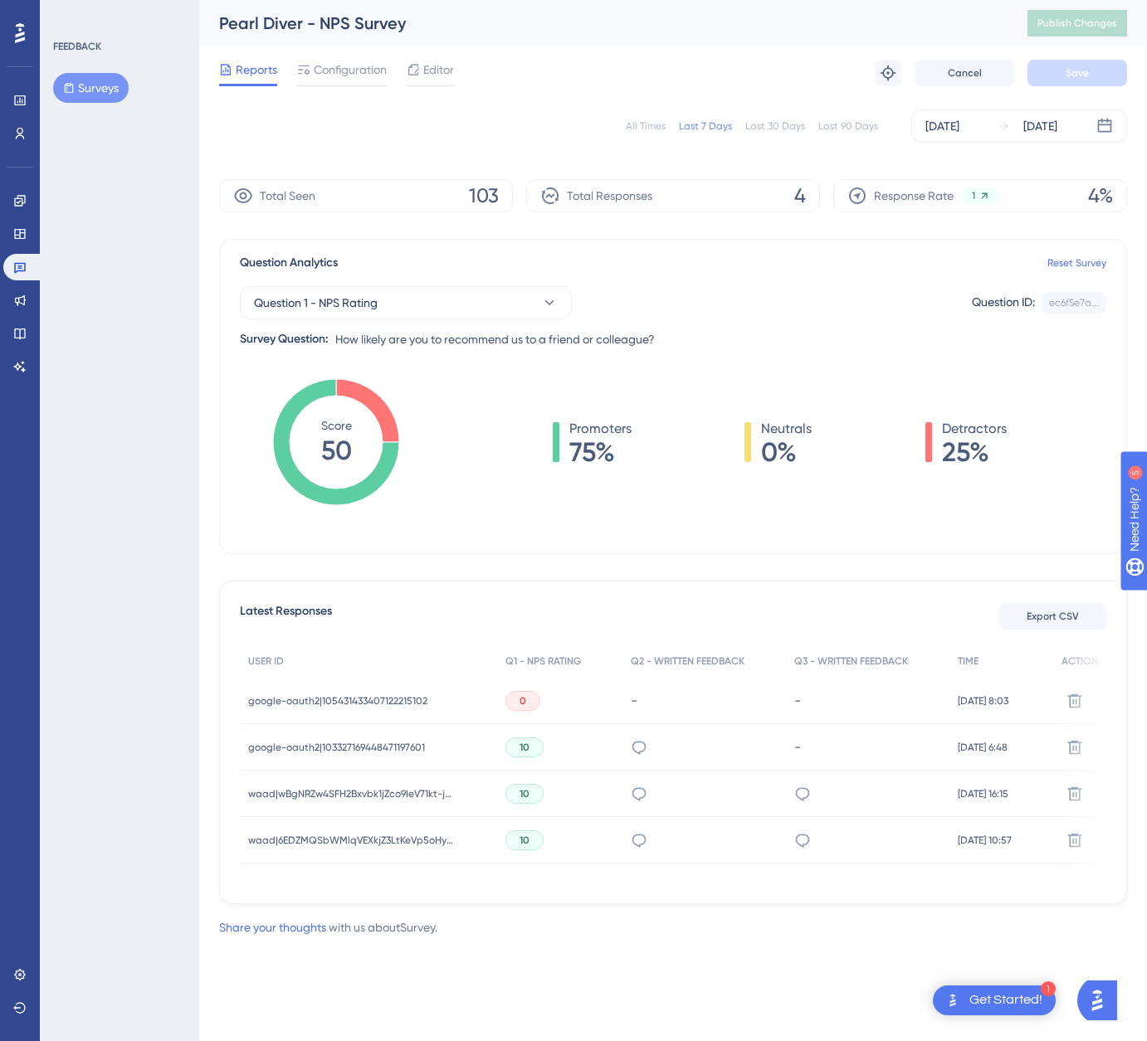
click at [337, 743] on span "google-oauth2|103327169448471197601" at bounding box center [336, 747] width 177 height 13
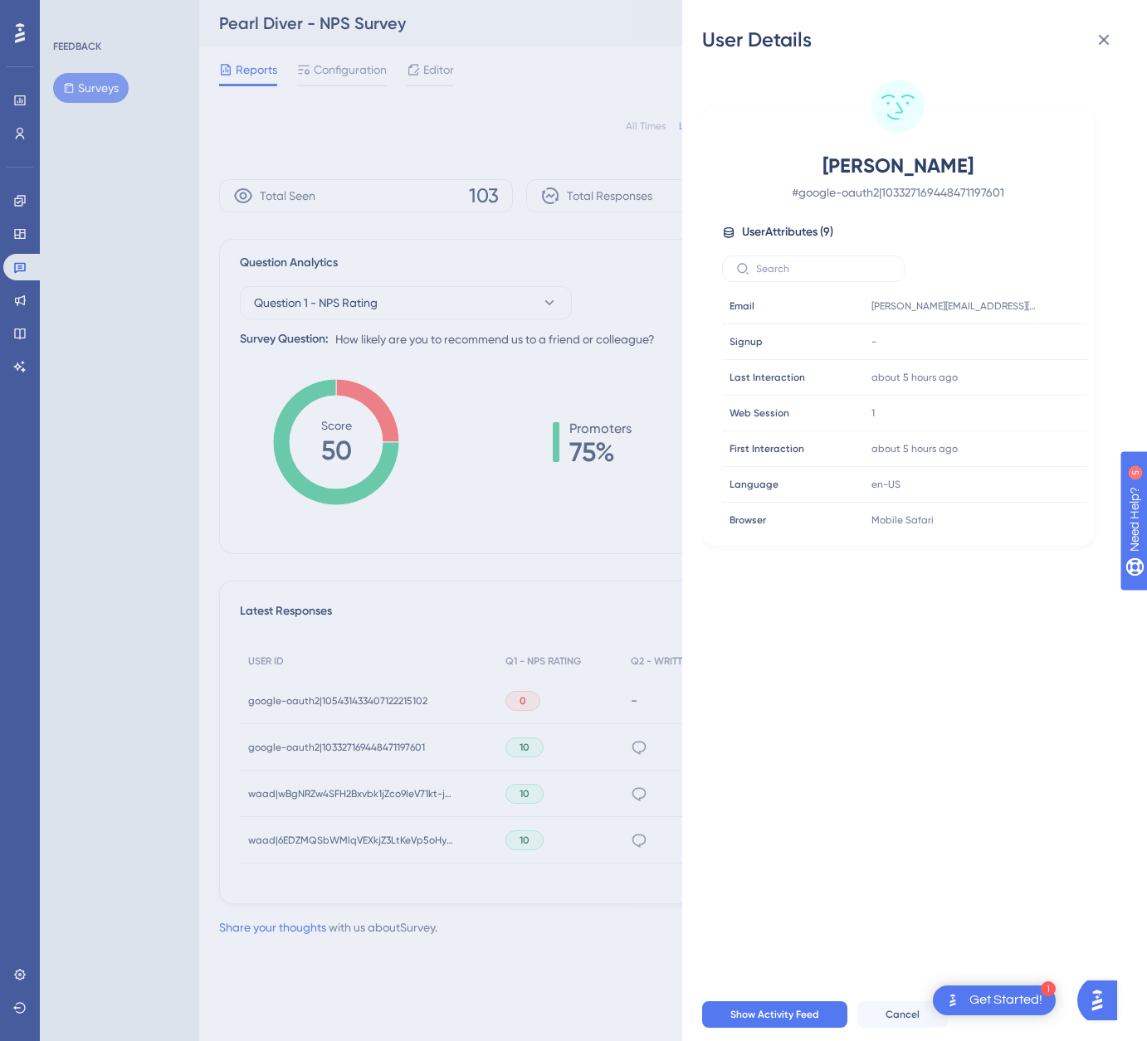
click at [457, 896] on div "User Details Lila McNutt # google-oauth2|103327169448471197601 User Attributes …" at bounding box center [573, 520] width 1147 height 1041
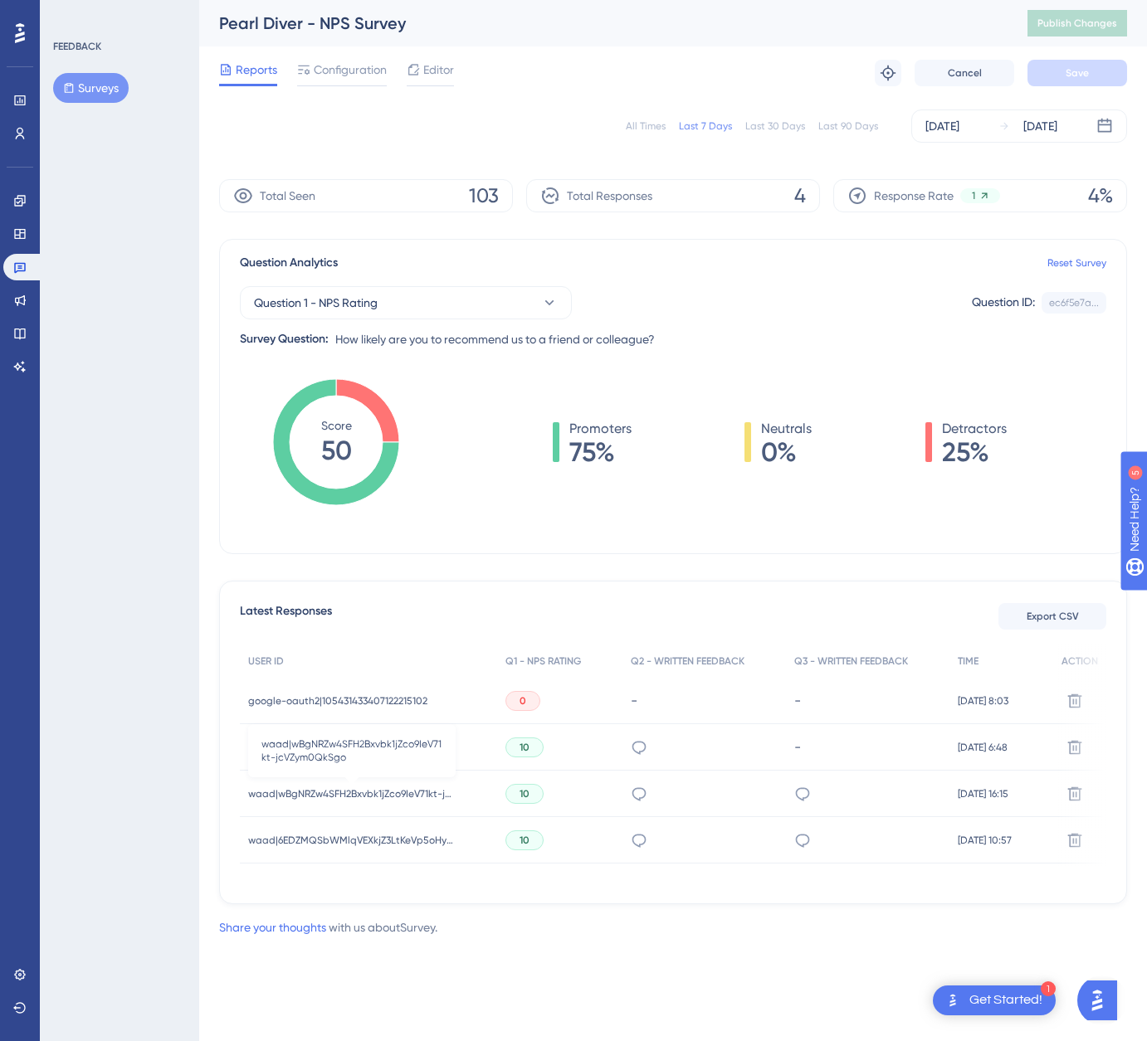
click at [420, 794] on span "waad|wBgNRZw4SFH2Bxvbk1jZco9IeV71kt-jcVZym0QkSgo" at bounding box center [351, 794] width 207 height 13
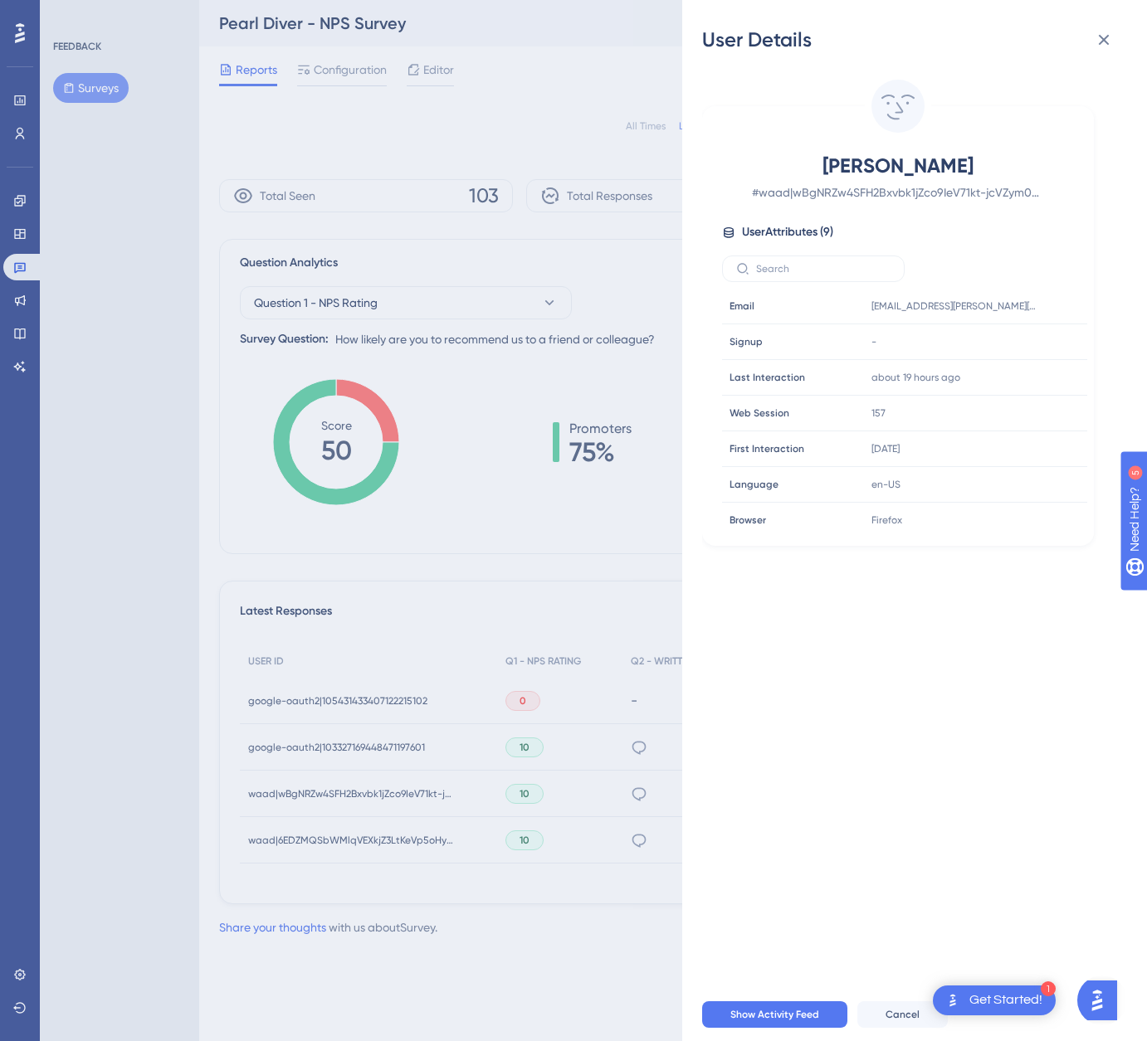
click at [472, 889] on div "User Details [PERSON_NAME] # [PERSON_NAME]|wBgNRZw4SFH2Bxvbk1jZco9IeV71kt-jcVZy…" at bounding box center [573, 520] width 1147 height 1041
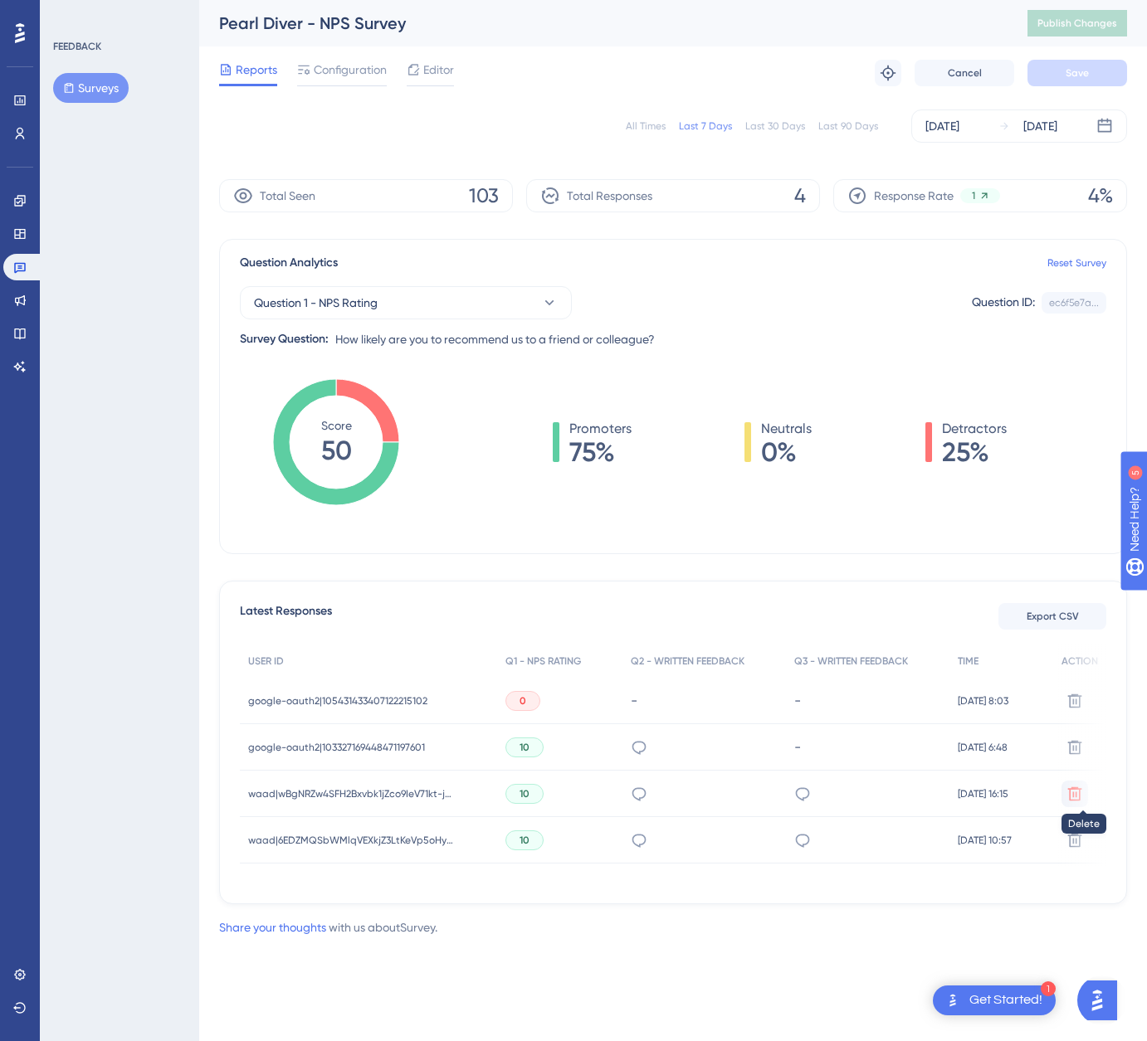
click at [1075, 708] on icon at bounding box center [1075, 701] width 14 height 14
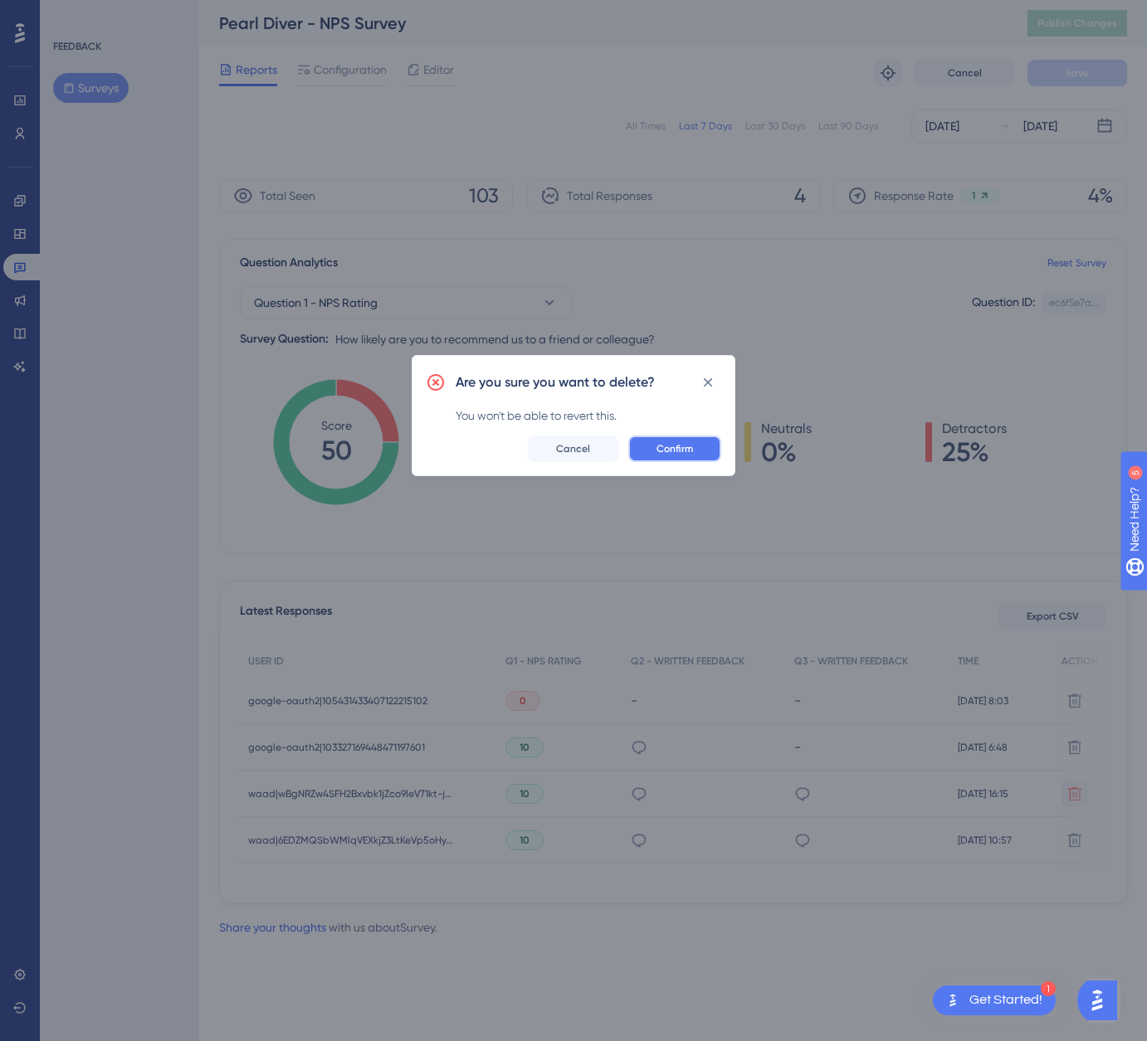
click at [684, 448] on span "Confirm" at bounding box center [674, 448] width 37 height 13
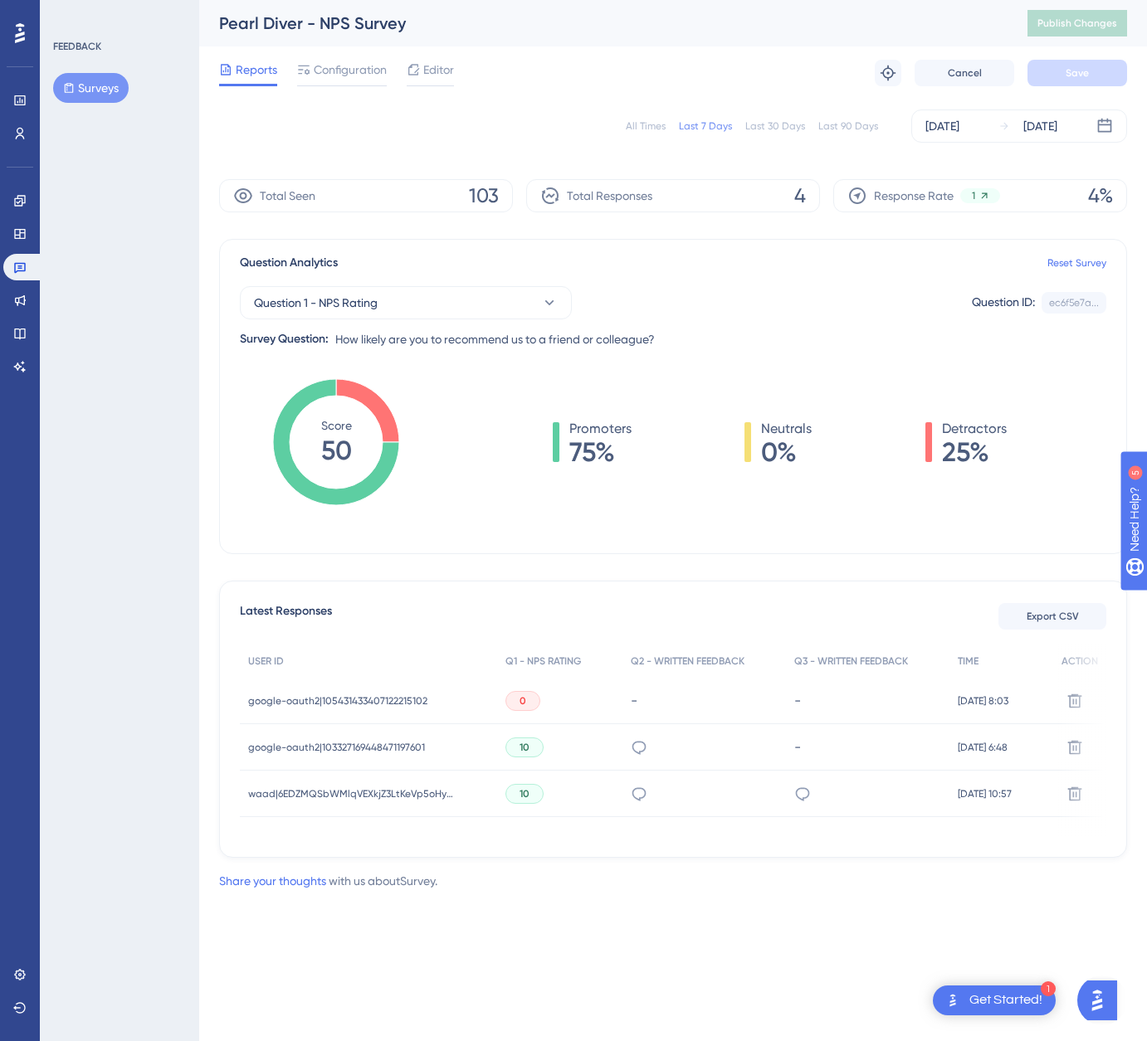
click at [179, 485] on div "FEEDBACK Surveys" at bounding box center [119, 520] width 159 height 1041
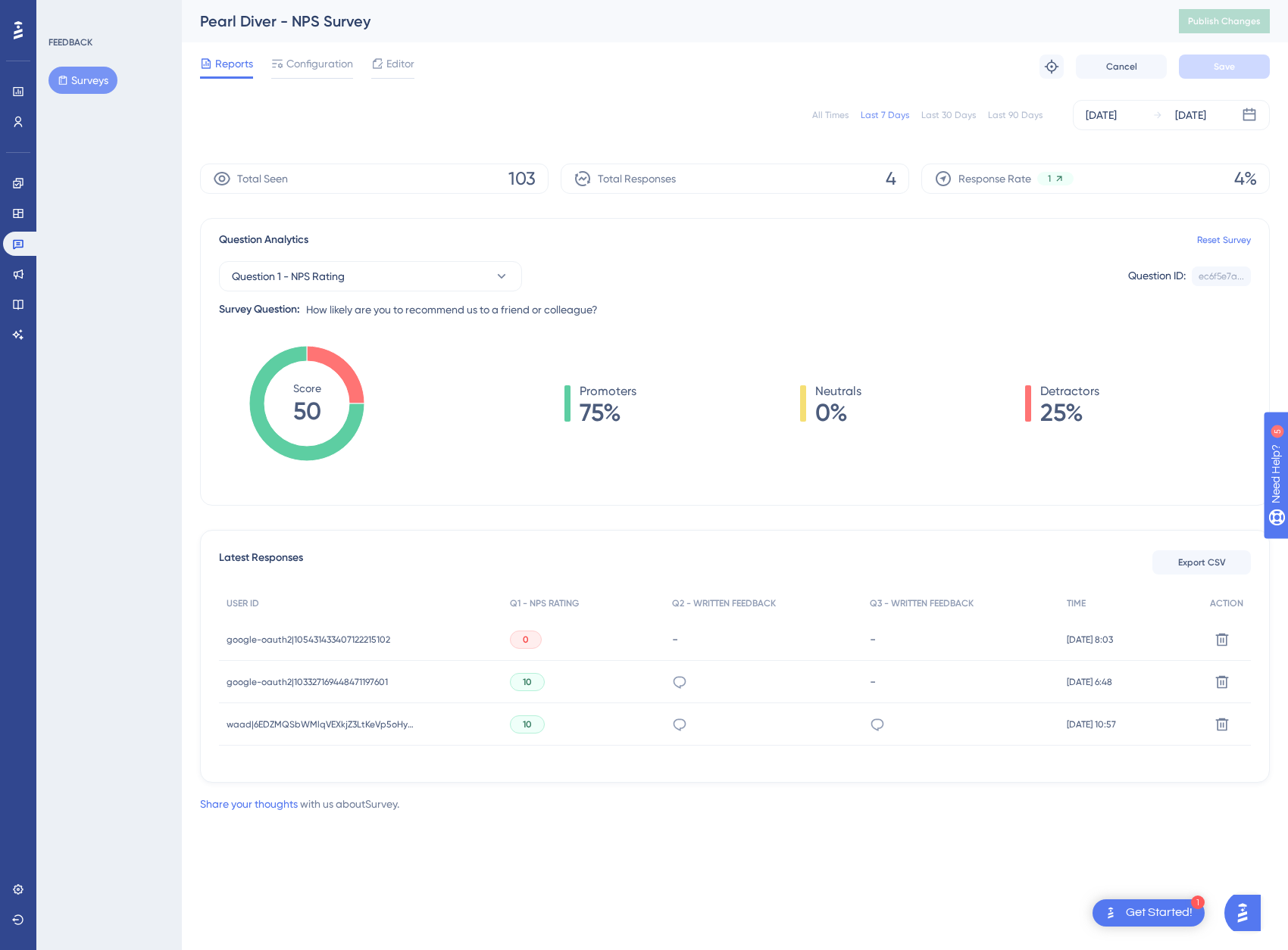
click at [304, 679] on span "google-oauth2|103327169448471197601" at bounding box center [307, 682] width 162 height 12
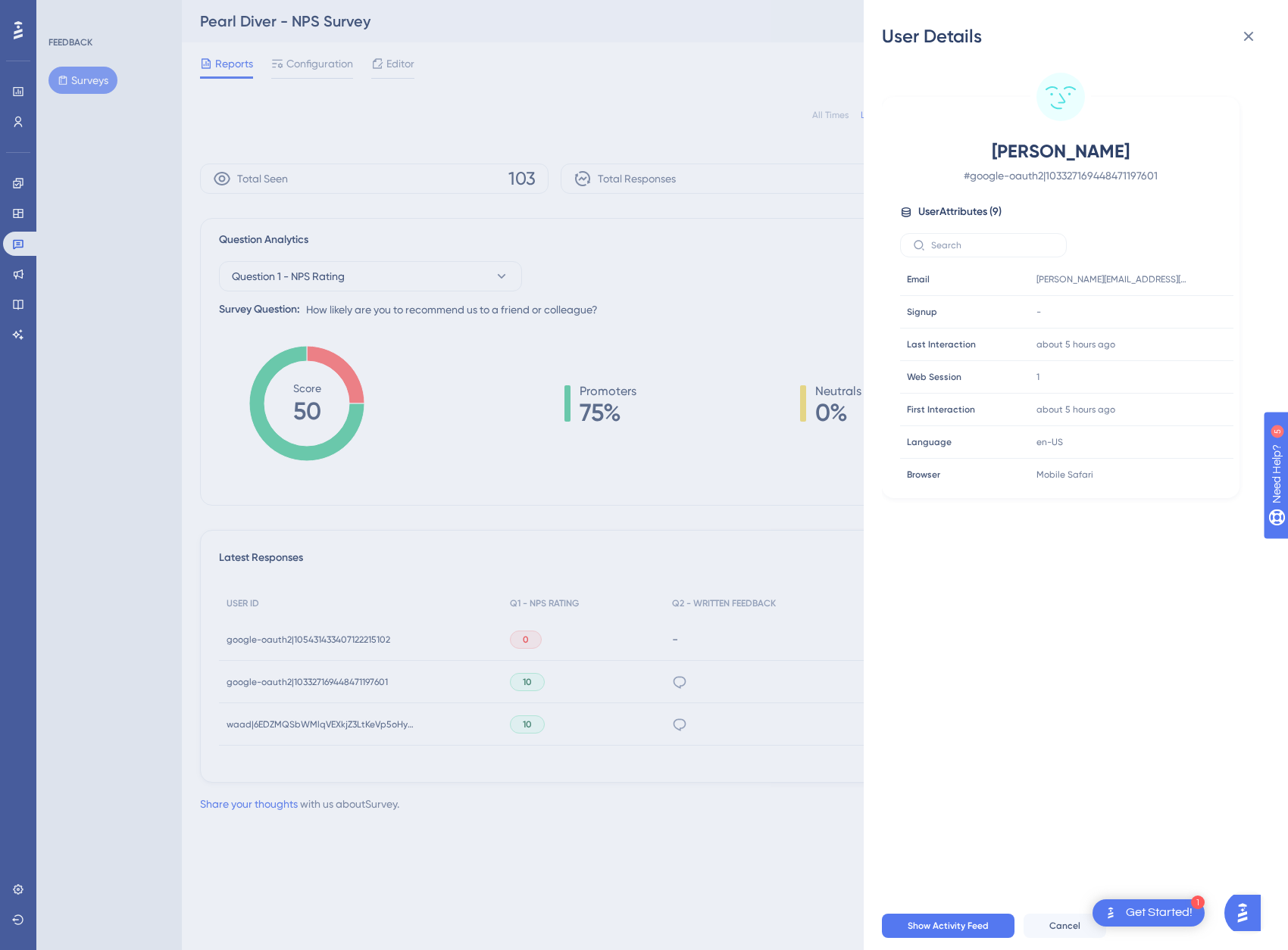
drag, startPoint x: 367, startPoint y: 783, endPoint x: 354, endPoint y: 757, distance: 29.1
click at [367, 783] on div "User Details Lila McNutt # google-oauth2|103327169448471197601 User Attributes …" at bounding box center [644, 475] width 1288 height 950
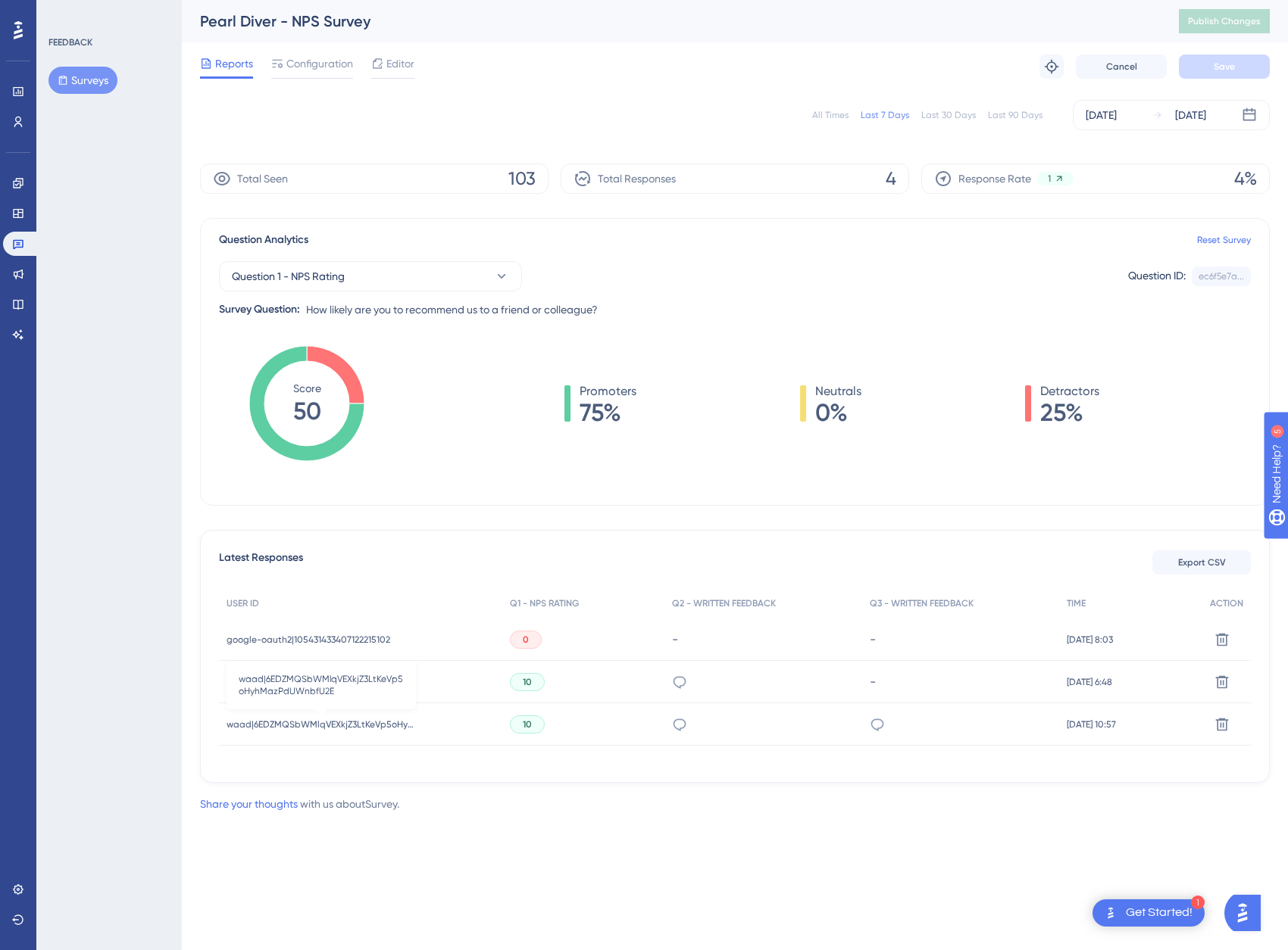
click at [350, 721] on span "waad|6EDZMQSbWMlqVEXkjZ3LtKeVp5oHyhMazPdUWnbfU2E" at bounding box center [320, 725] width 189 height 12
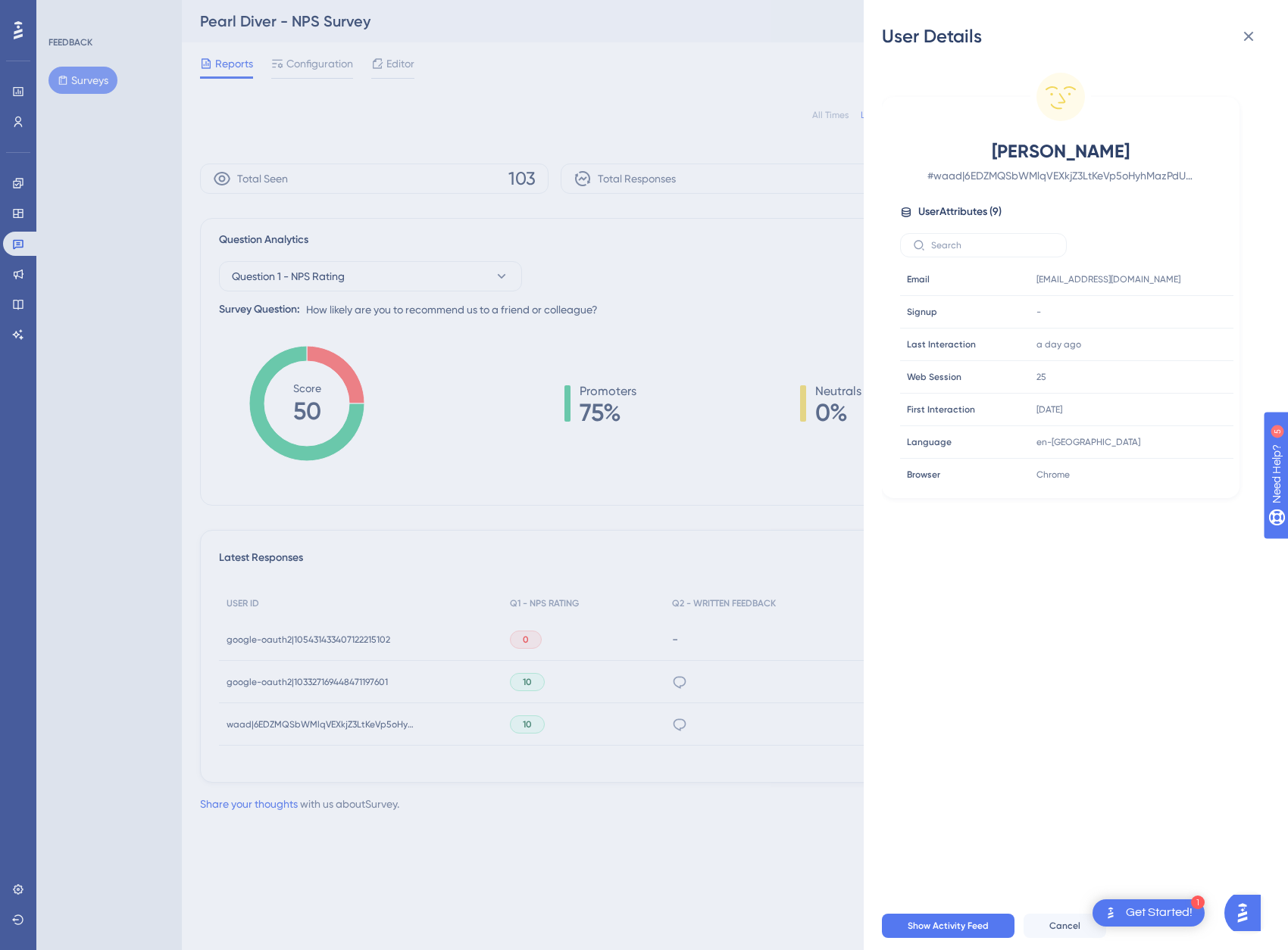
drag, startPoint x: 662, startPoint y: 808, endPoint x: 672, endPoint y: 806, distance: 10.2
click at [665, 808] on div "User Details [PERSON_NAME] # [PERSON_NAME]|6EDZMQSbWMlqVEXkjZ3LtKeVp5oHyhMazPdU…" at bounding box center [644, 475] width 1288 height 950
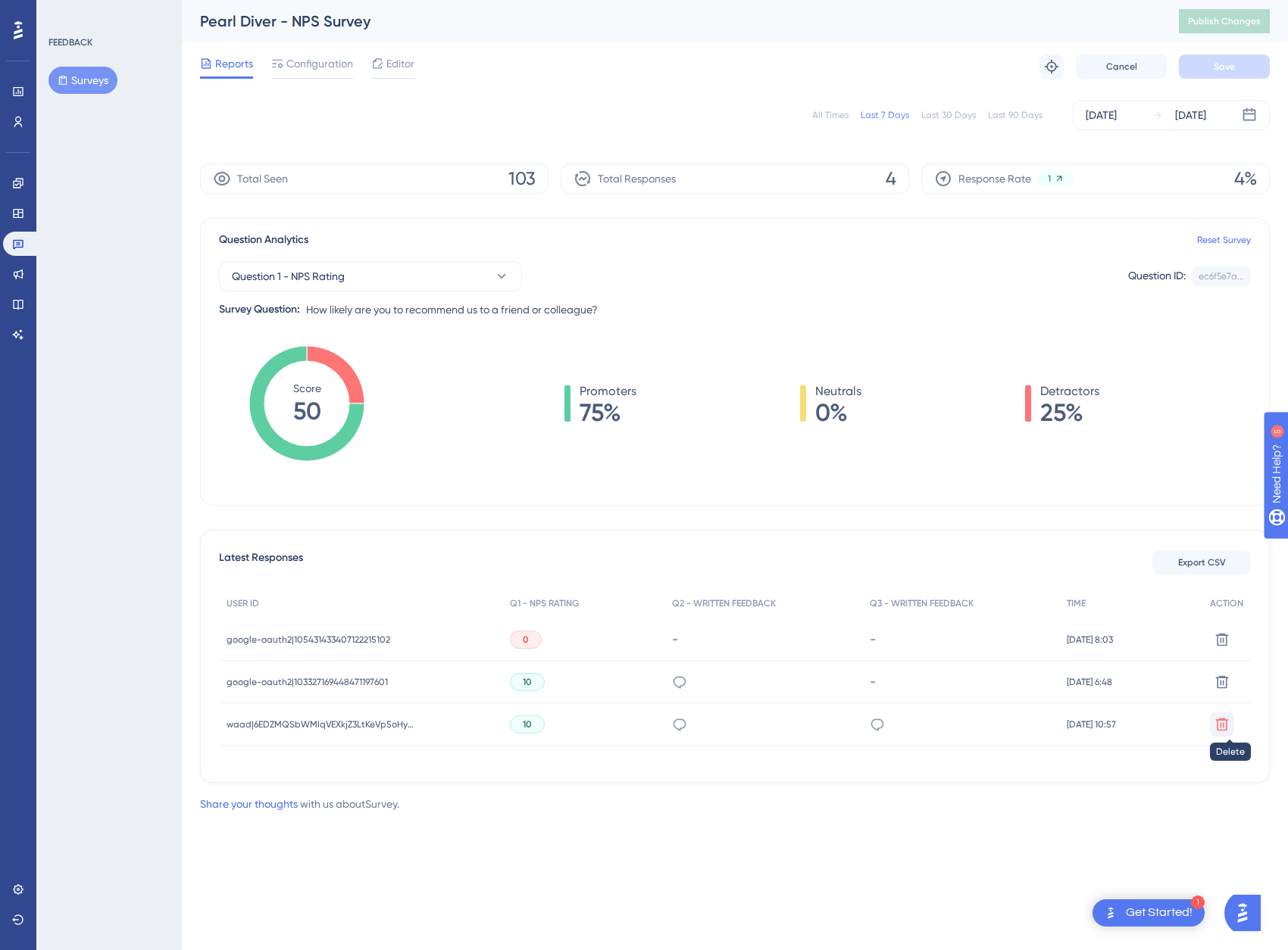
click at [1046, 646] on icon at bounding box center [1222, 640] width 13 height 13
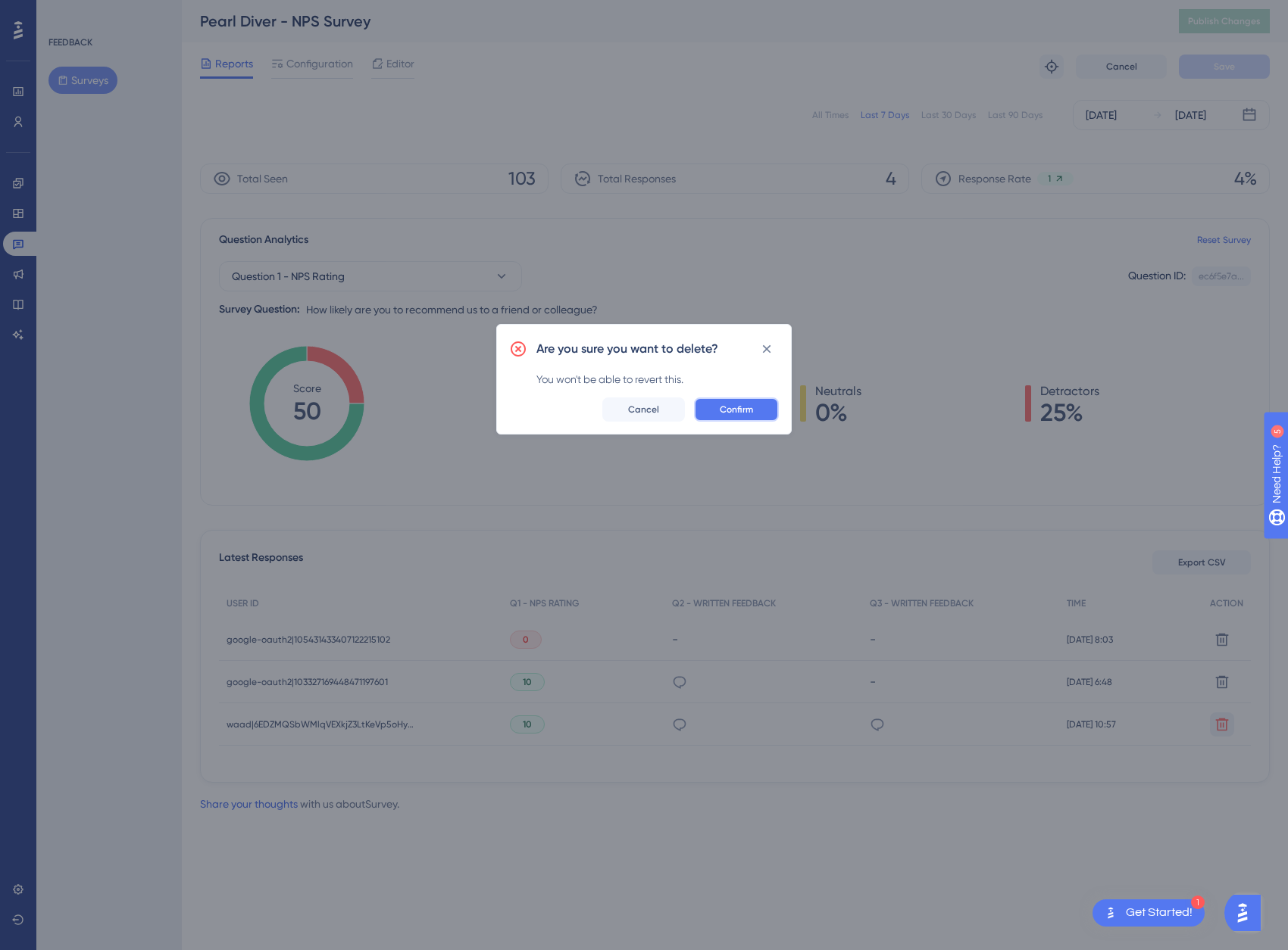
click at [735, 412] on span "Confirm" at bounding box center [736, 409] width 34 height 12
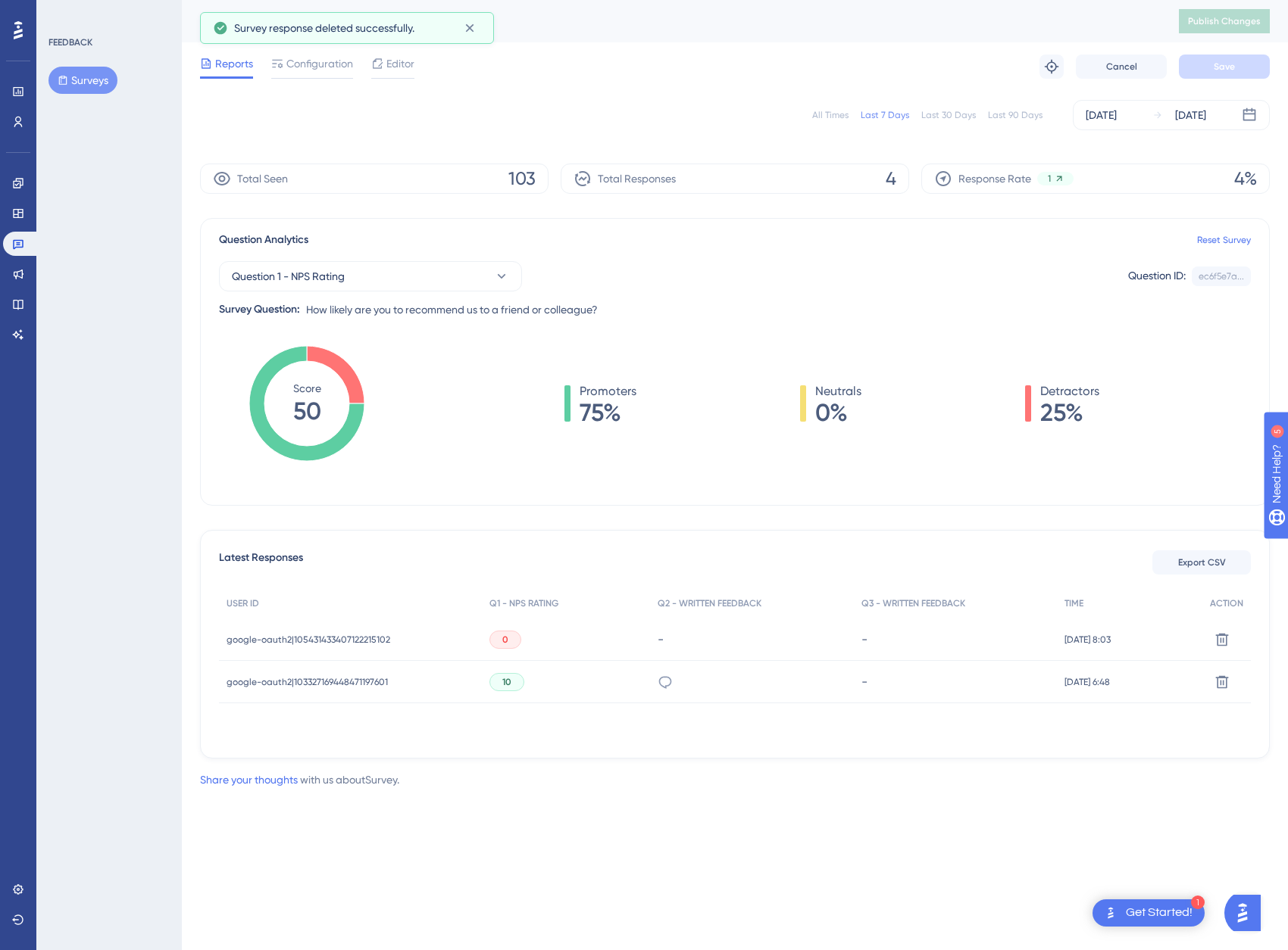
click at [825, 113] on div "All Times" at bounding box center [831, 114] width 37 height 12
